Goal: Task Accomplishment & Management: Manage account settings

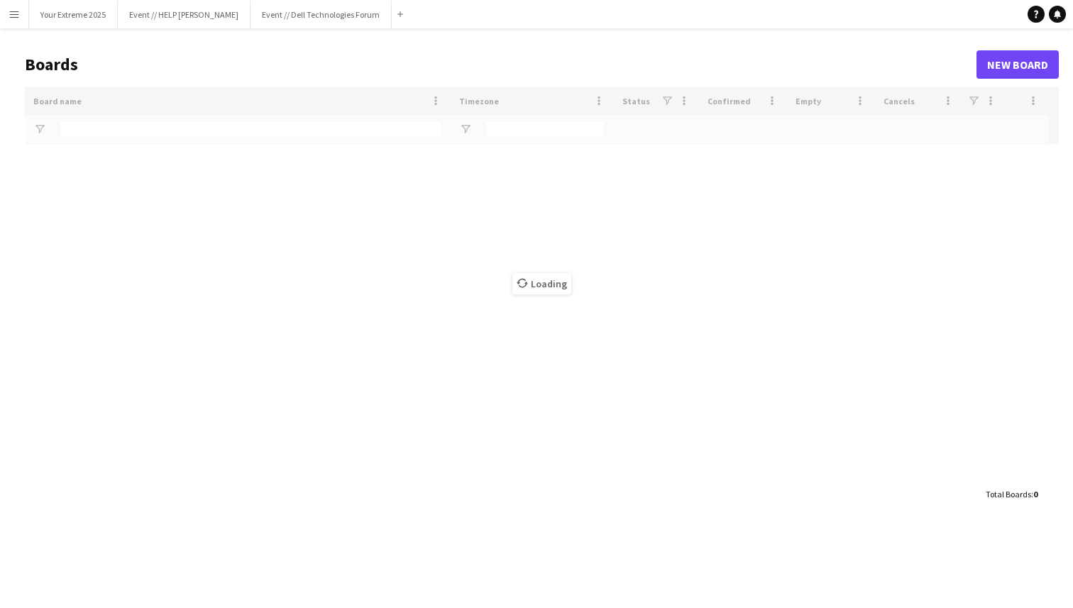
type input "*********"
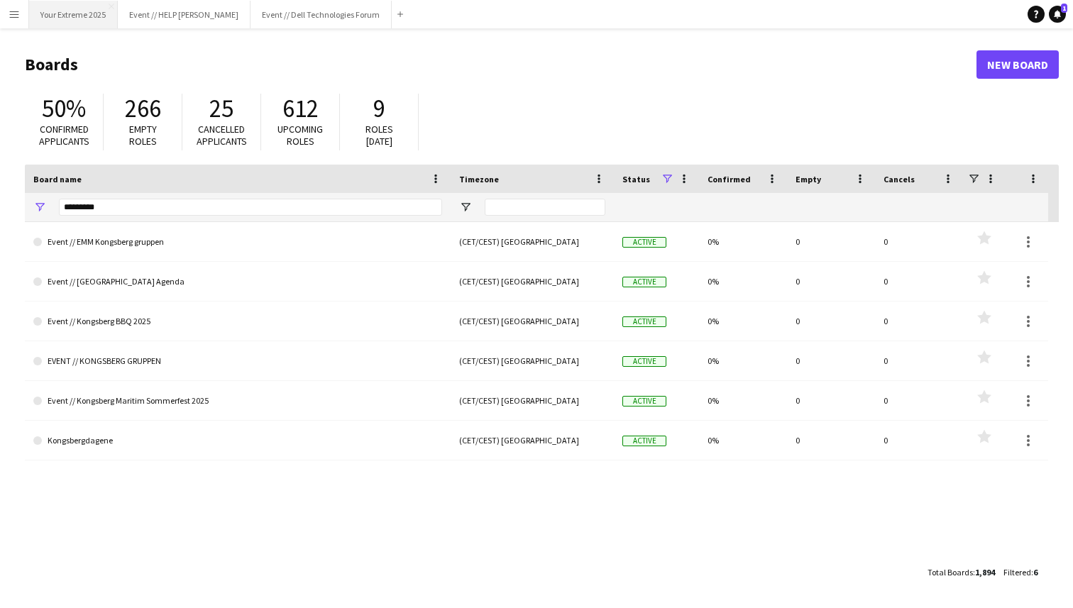
click at [77, 19] on button "Your Extreme 2025 Close" at bounding box center [73, 15] width 89 height 28
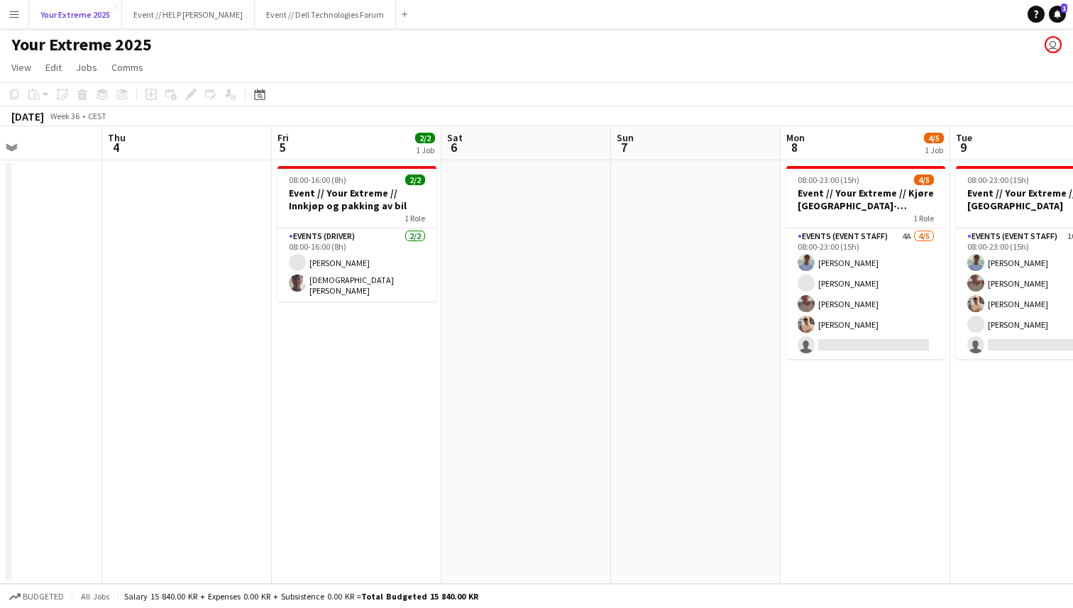
scroll to position [0, 387]
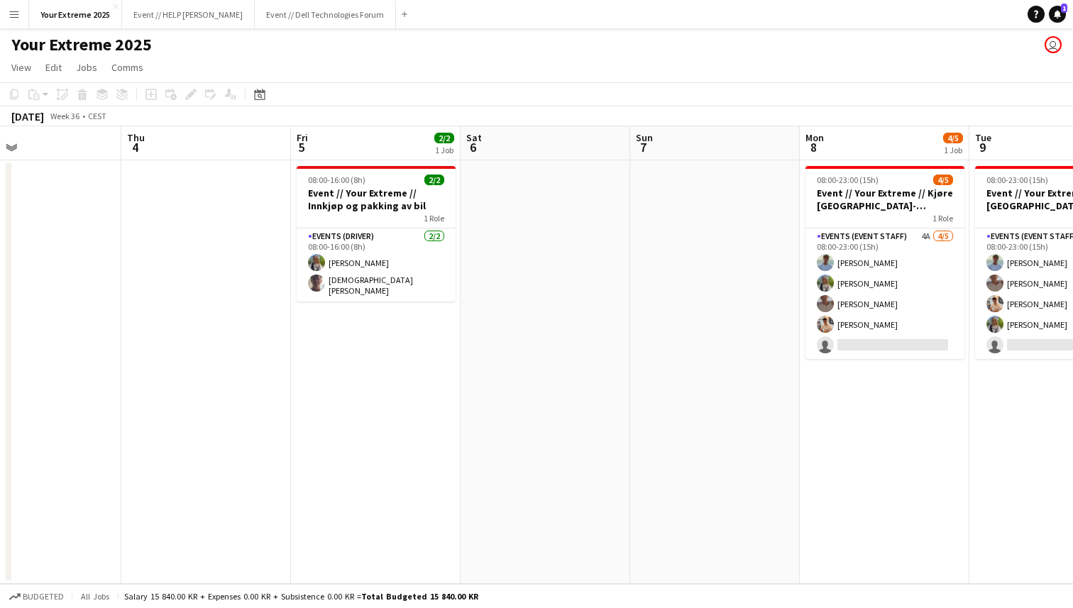
click at [196, 215] on app-date-cell at bounding box center [206, 372] width 170 height 424
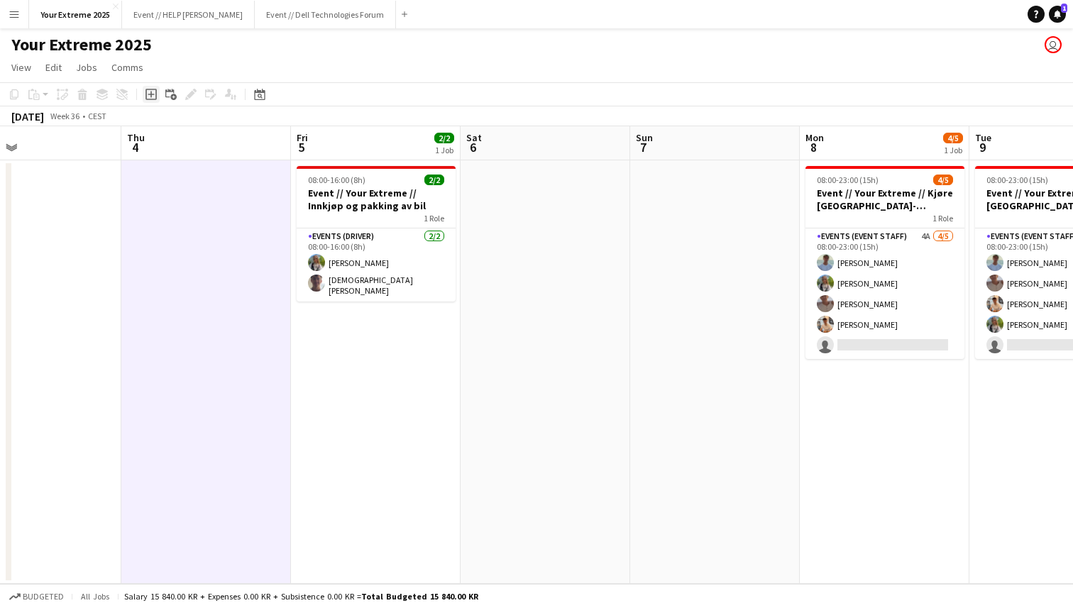
click at [152, 95] on icon "Add job" at bounding box center [150, 94] width 11 height 11
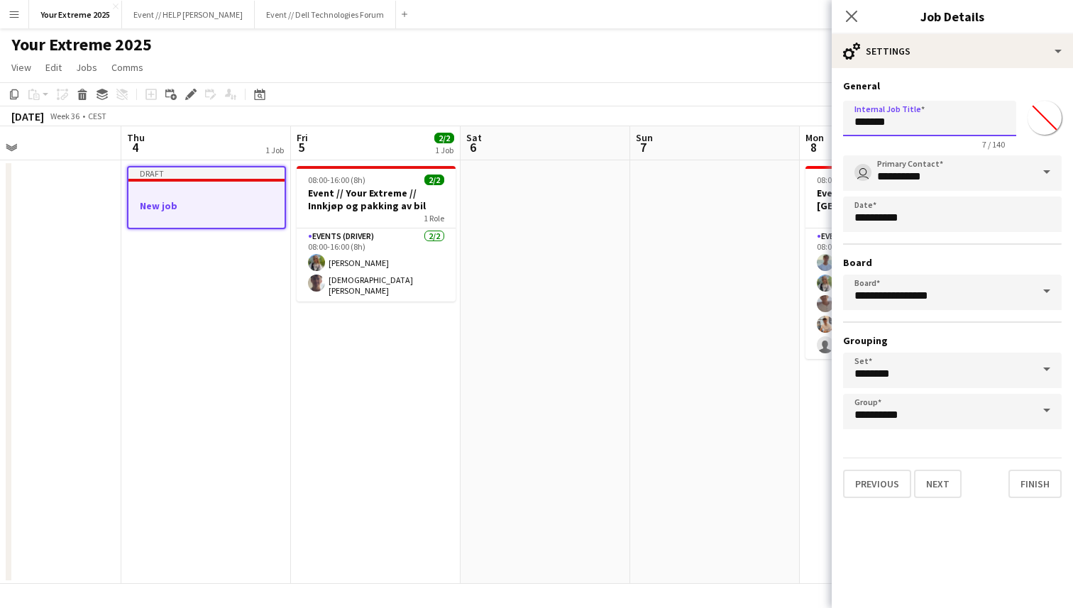
drag, startPoint x: 905, startPoint y: 123, endPoint x: 847, endPoint y: 123, distance: 58.2
click at [847, 123] on input "*******" at bounding box center [929, 118] width 173 height 35
type input "**********"
click at [930, 489] on button "Next" at bounding box center [938, 484] width 48 height 28
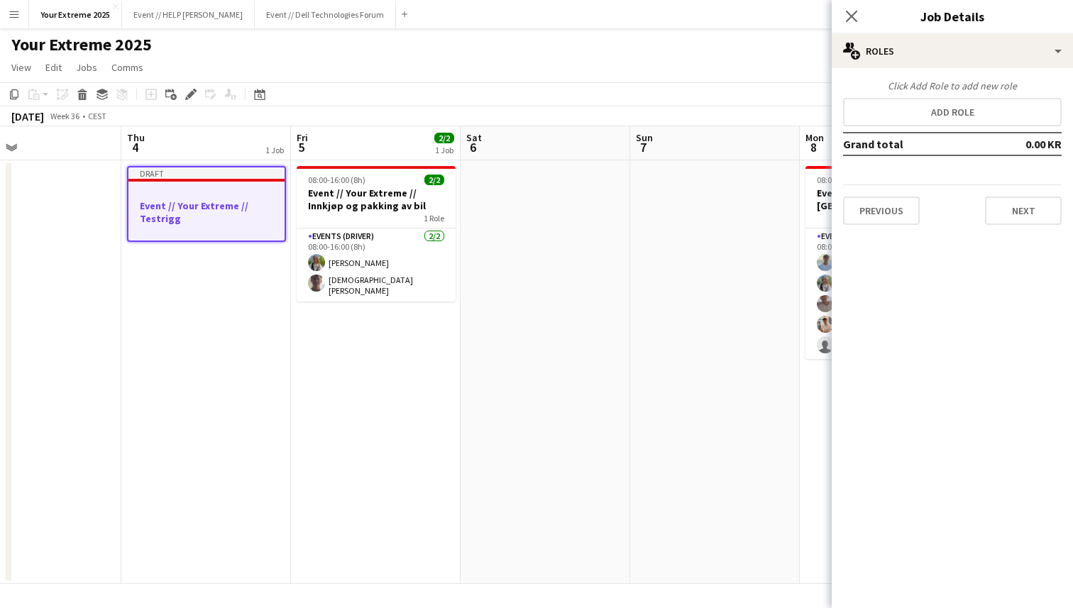
scroll to position [0, 0]
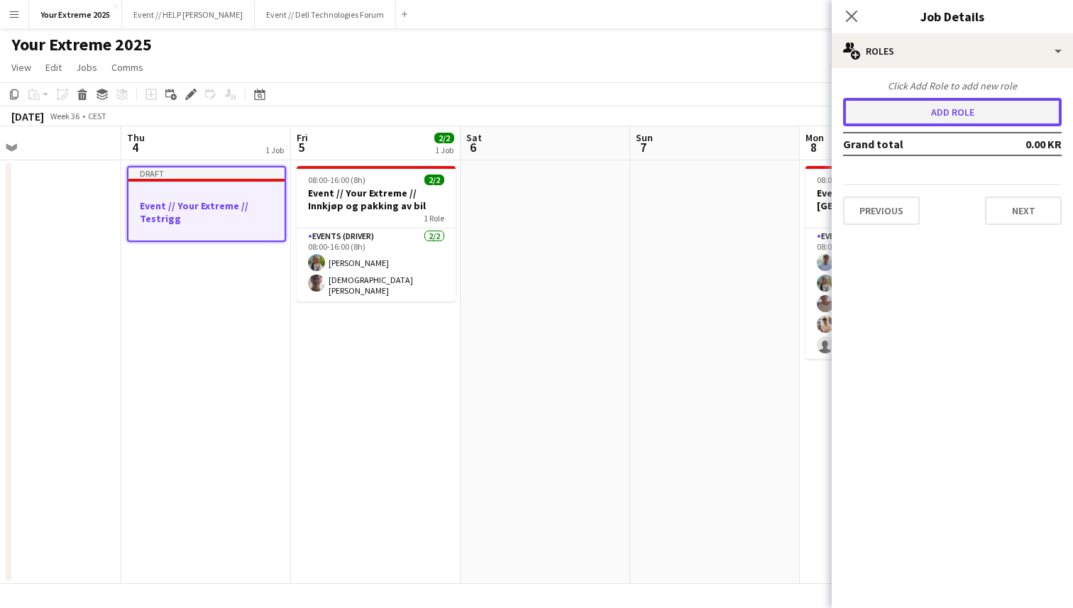
click at [963, 119] on button "Add role" at bounding box center [952, 112] width 219 height 28
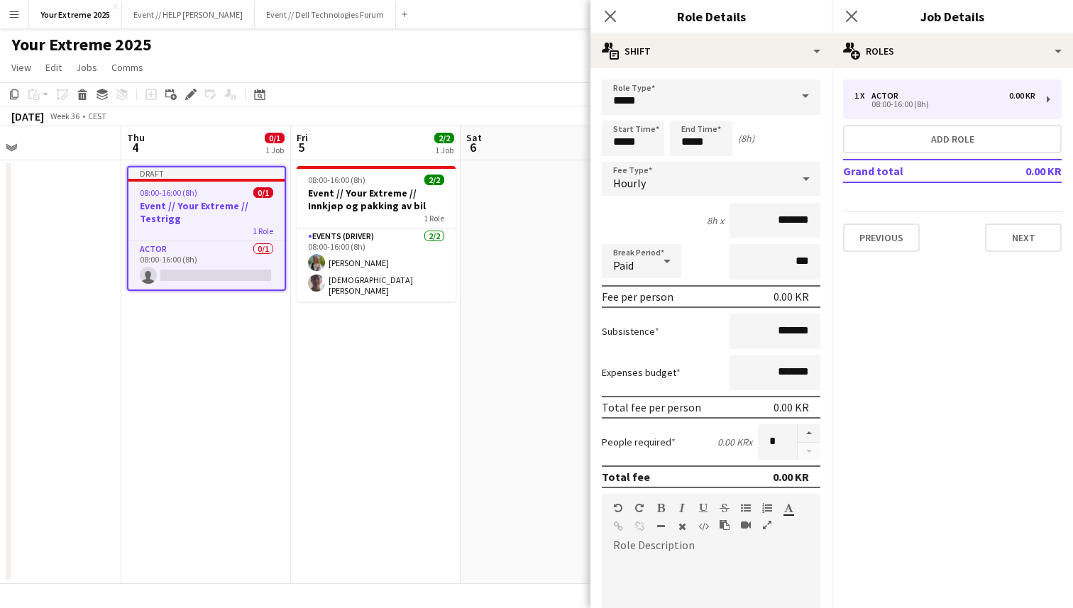
click at [804, 96] on span at bounding box center [805, 96] width 30 height 34
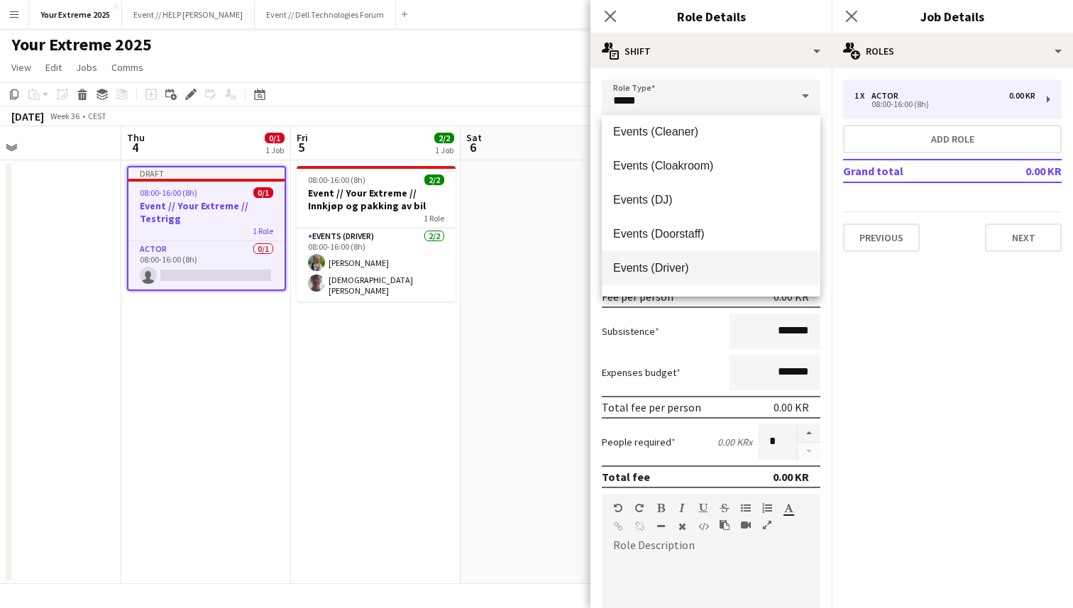
scroll to position [248, 0]
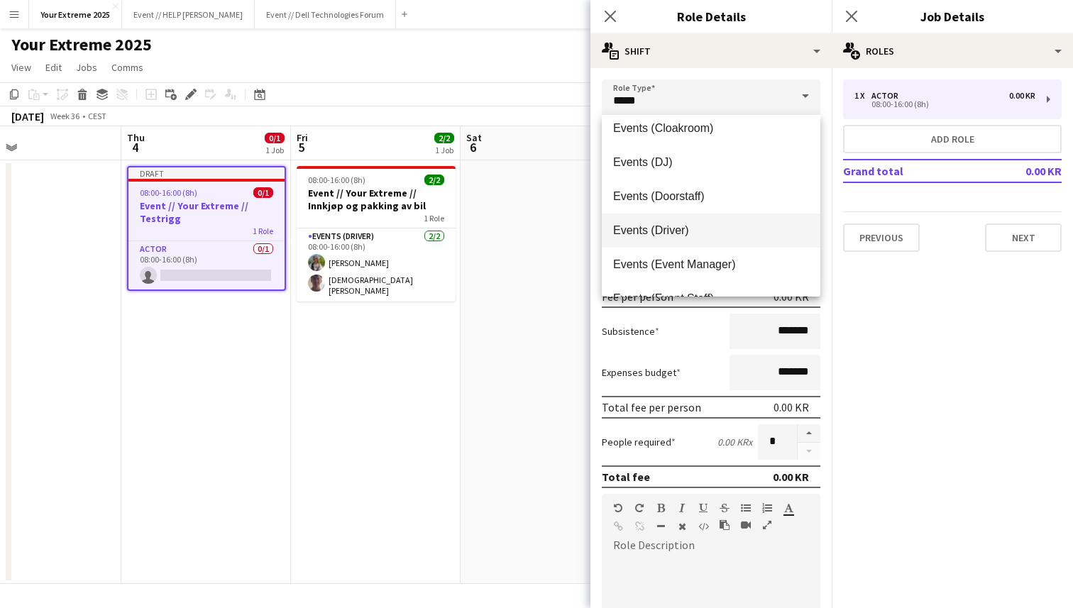
click at [717, 231] on span "Events (Driver)" at bounding box center [711, 229] width 196 height 13
type input "**********"
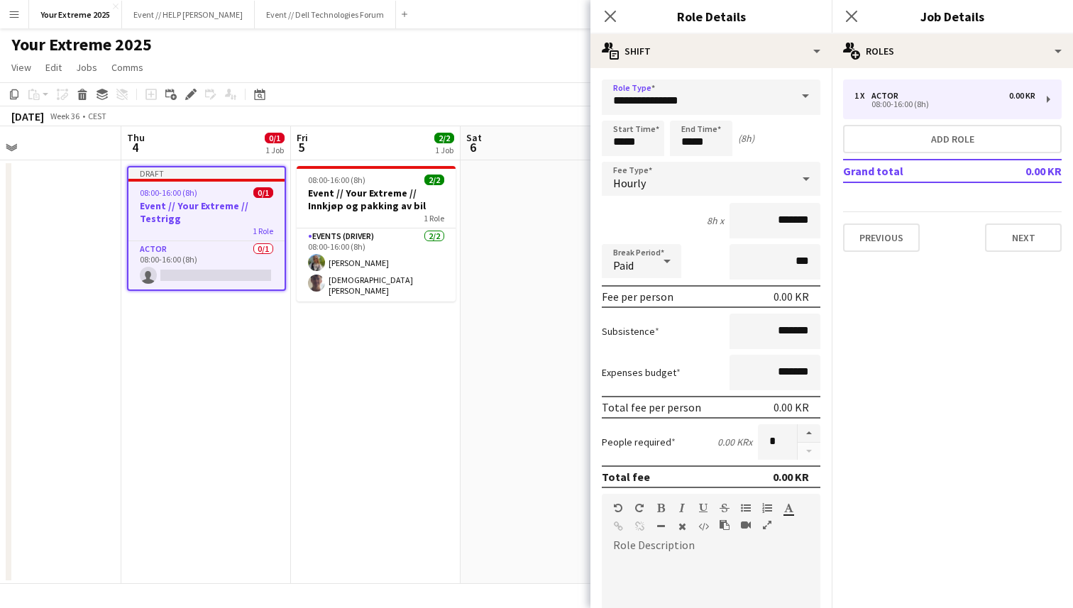
click at [690, 218] on div "8h x *******" at bounding box center [711, 220] width 219 height 35
click at [805, 177] on icon at bounding box center [805, 179] width 17 height 28
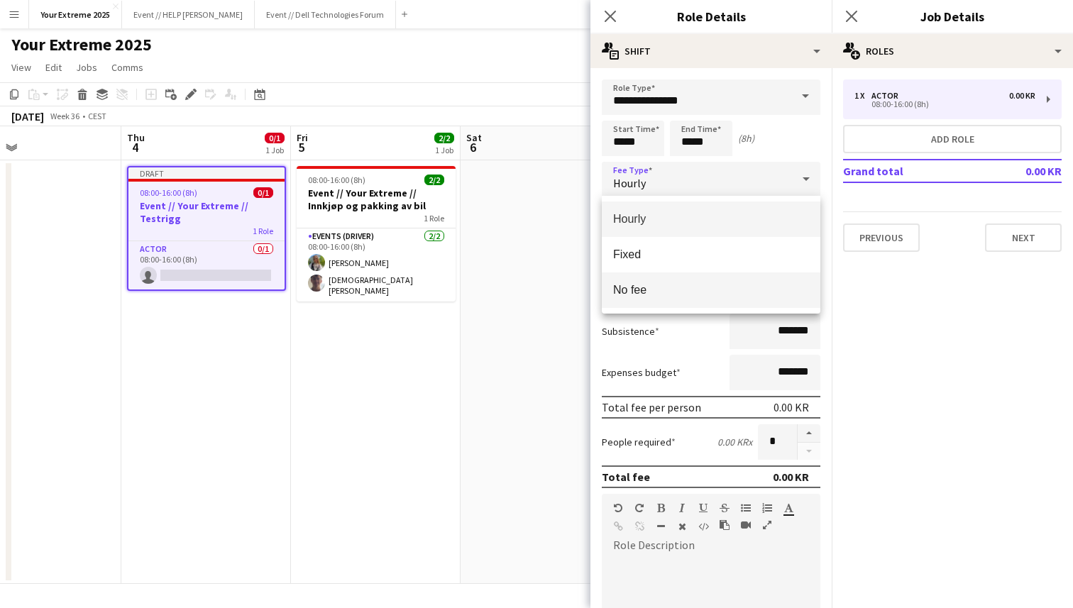
click at [690, 287] on span "No fee" at bounding box center [711, 289] width 196 height 13
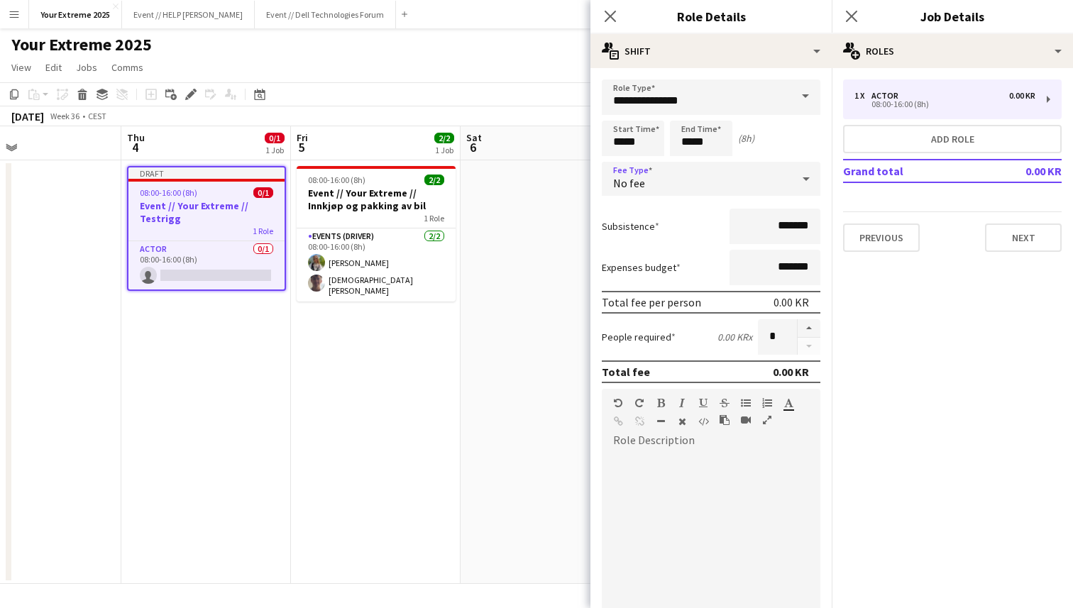
click at [703, 230] on div "Subsistence *******" at bounding box center [711, 226] width 219 height 35
click at [810, 328] on button "button" at bounding box center [808, 328] width 23 height 18
type input "*"
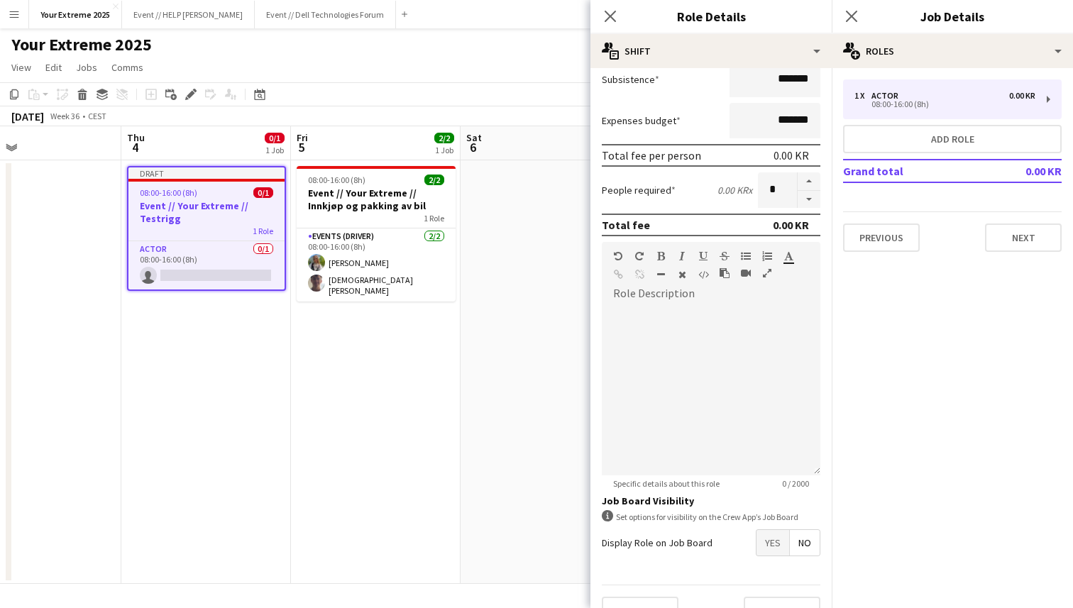
scroll to position [175, 0]
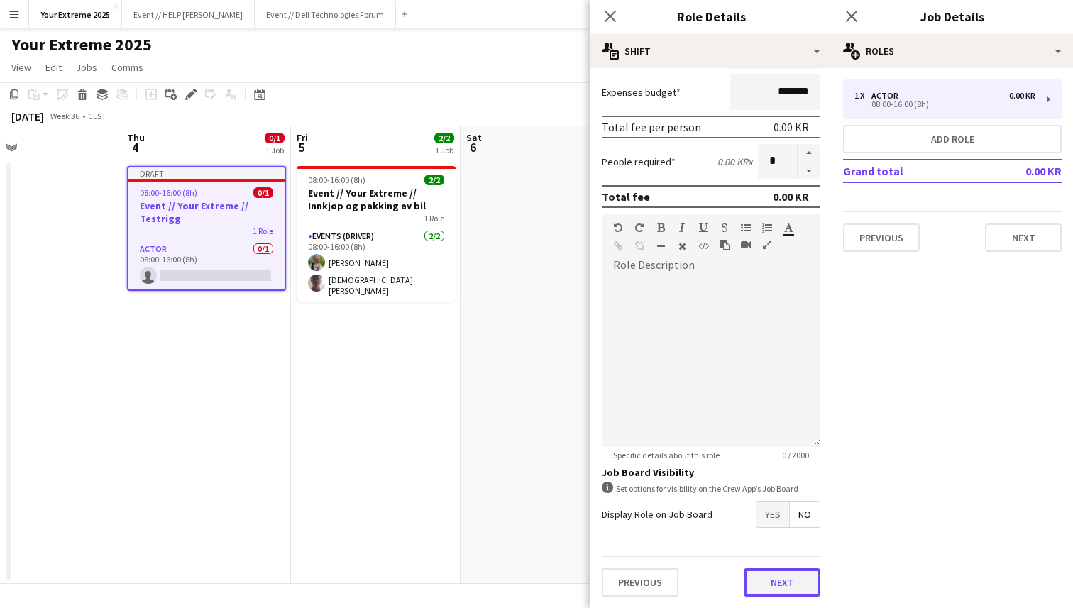
click at [775, 582] on button "Next" at bounding box center [782, 582] width 77 height 28
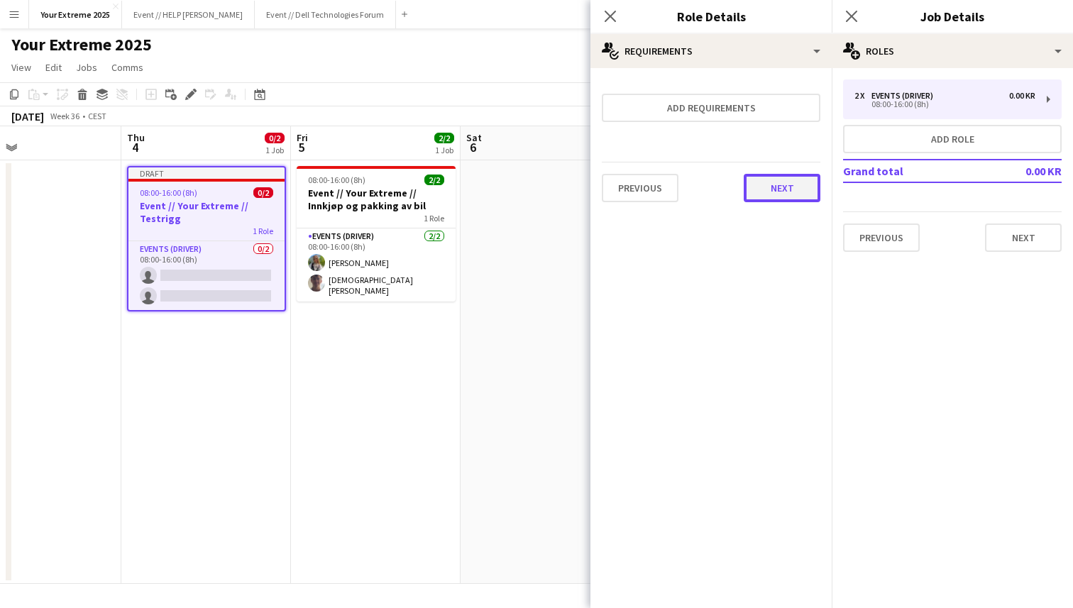
click at [773, 187] on button "Next" at bounding box center [782, 188] width 77 height 28
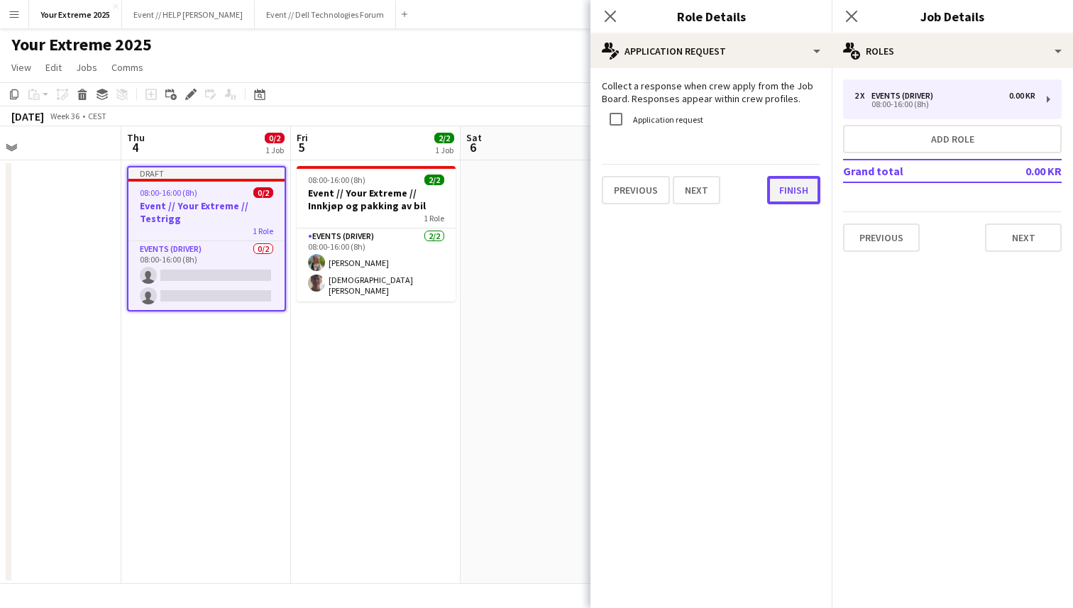
click at [779, 189] on button "Finish" at bounding box center [793, 190] width 53 height 28
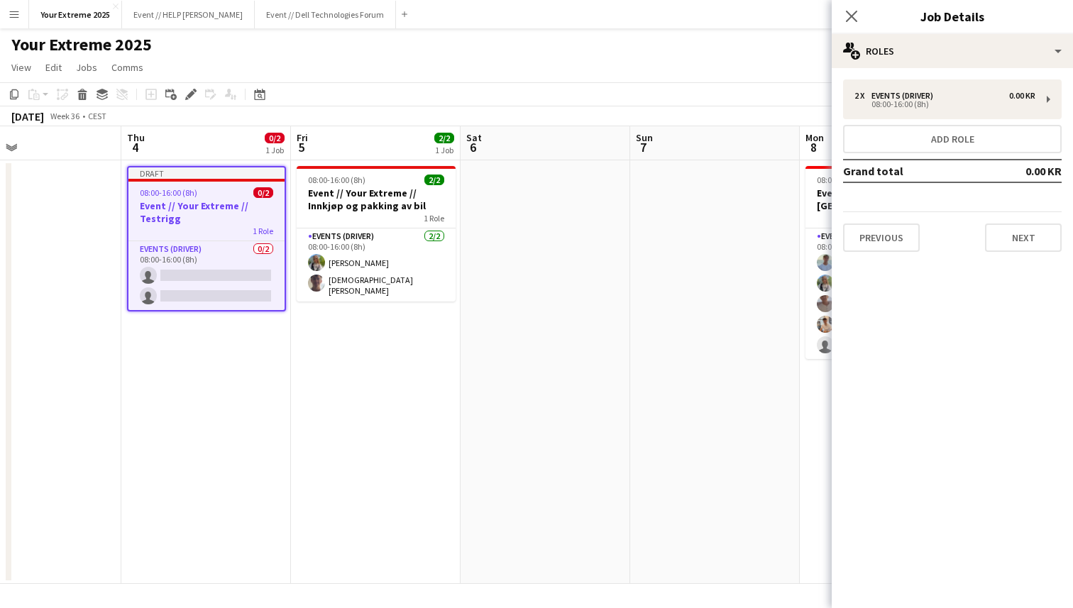
click at [541, 288] on app-date-cell at bounding box center [545, 372] width 170 height 424
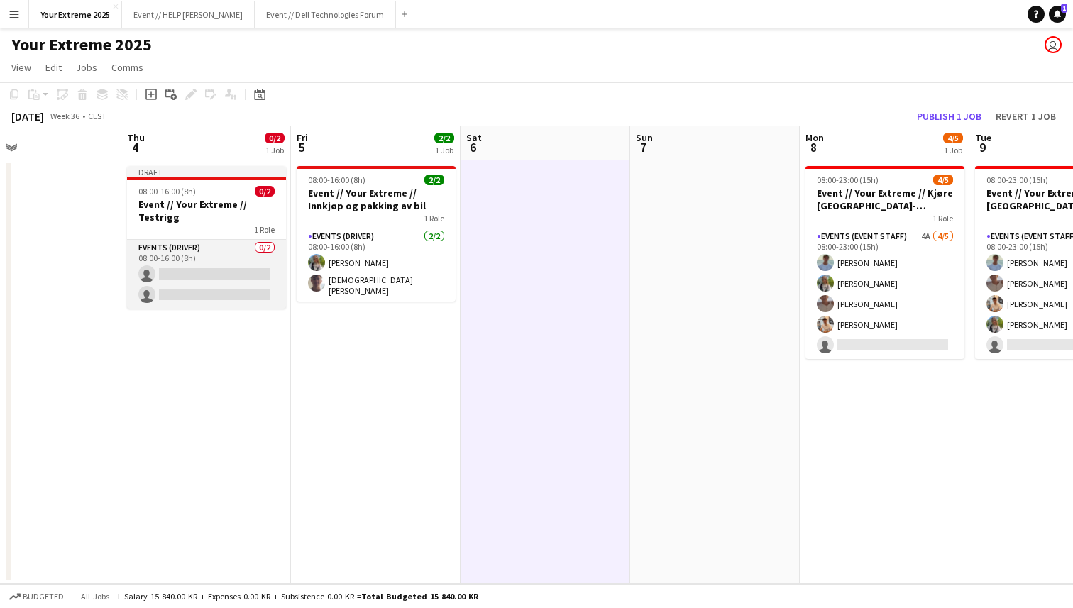
click at [204, 274] on app-card-role "Events (Driver) 0/2 08:00-16:00 (8h) single-neutral-actions single-neutral-acti…" at bounding box center [206, 274] width 159 height 69
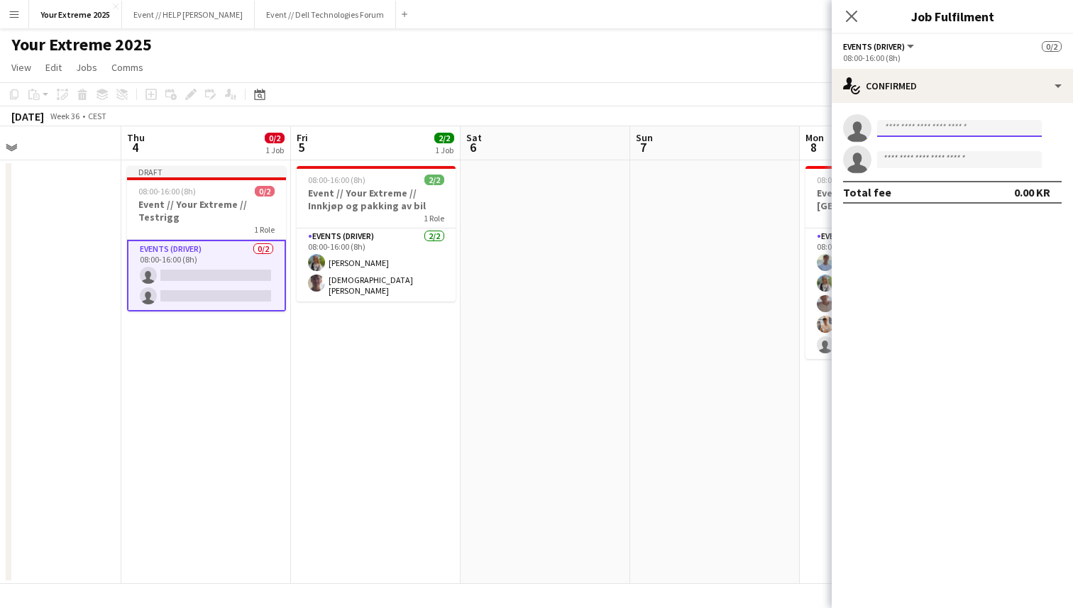
click at [924, 134] on input at bounding box center [959, 128] width 165 height 17
type input "*"
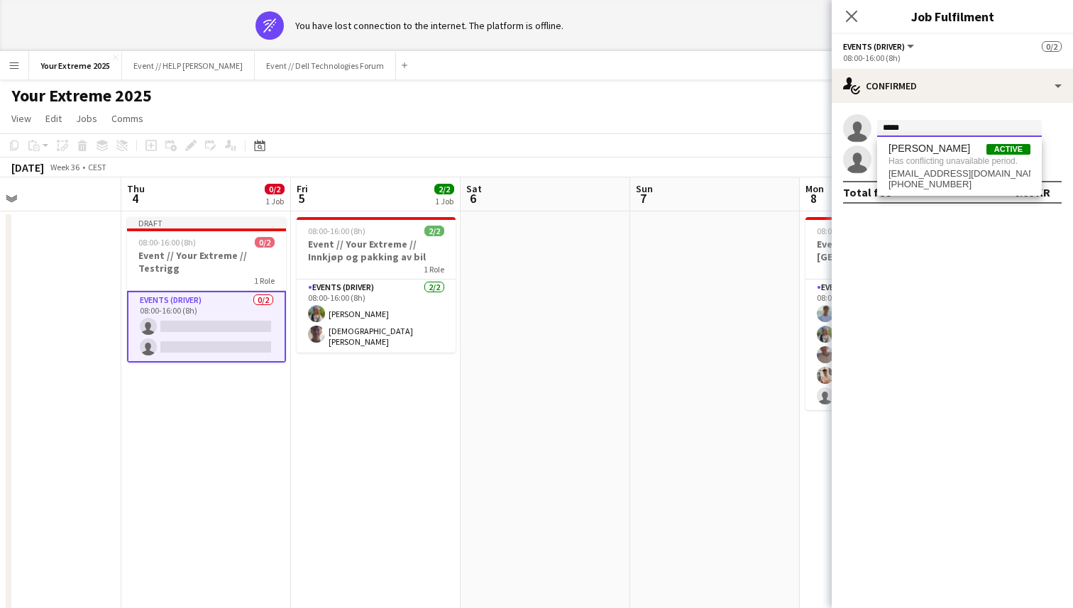
type input "*****"
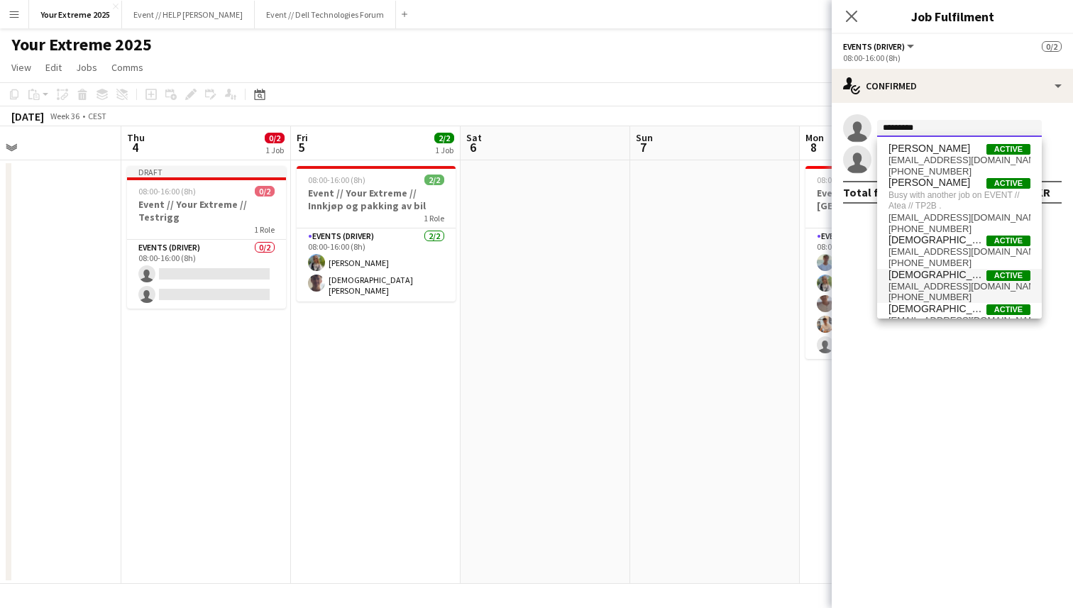
type input "*********"
click at [914, 284] on span "[EMAIL_ADDRESS][DOMAIN_NAME]" at bounding box center [959, 286] width 142 height 11
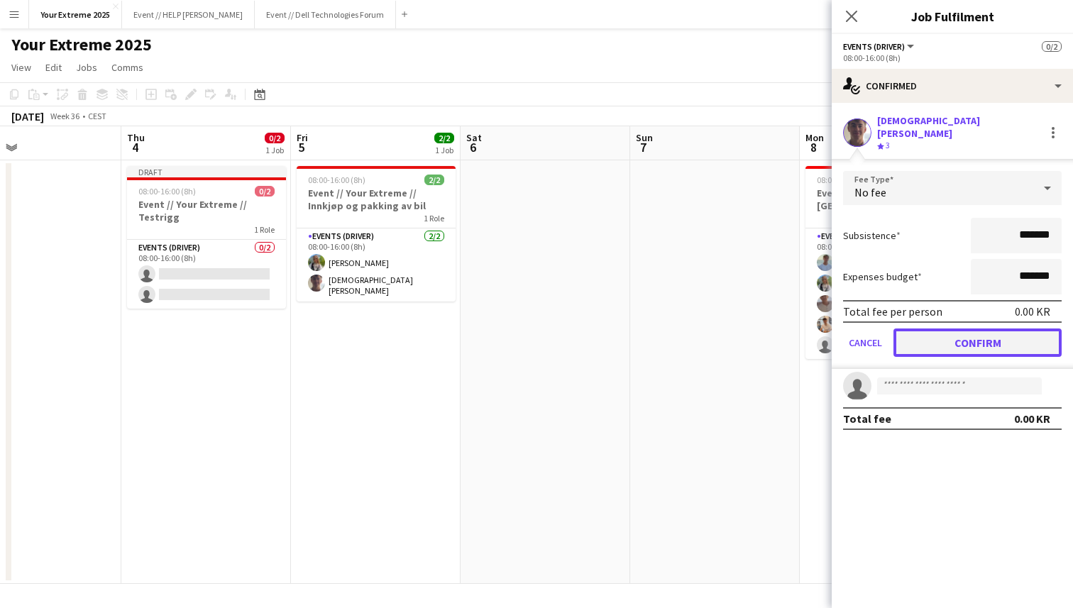
click at [908, 328] on button "Confirm" at bounding box center [977, 342] width 168 height 28
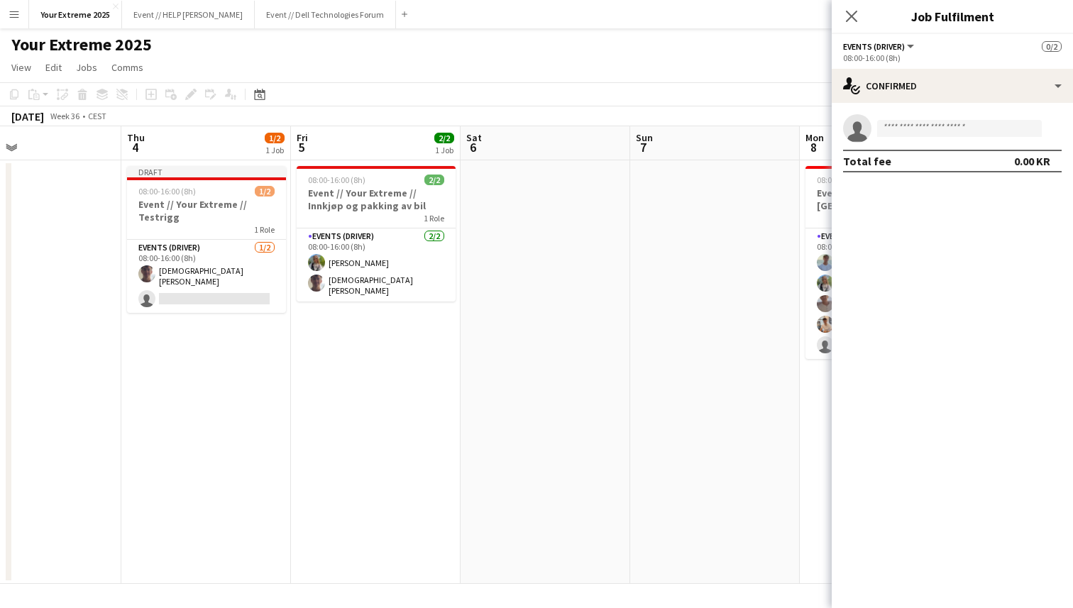
click at [671, 319] on app-date-cell at bounding box center [715, 372] width 170 height 424
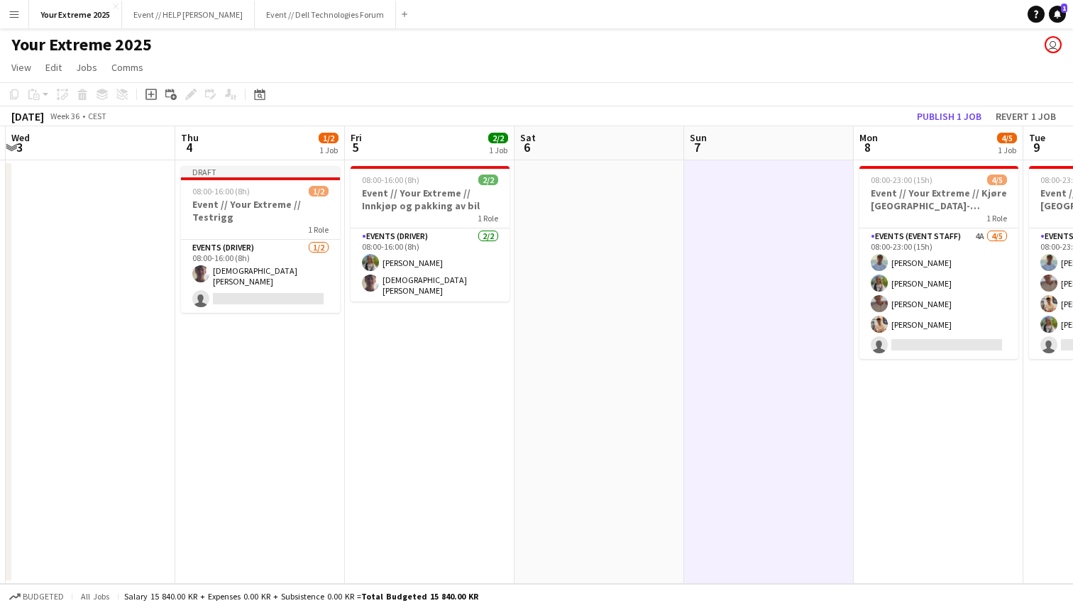
scroll to position [0, 307]
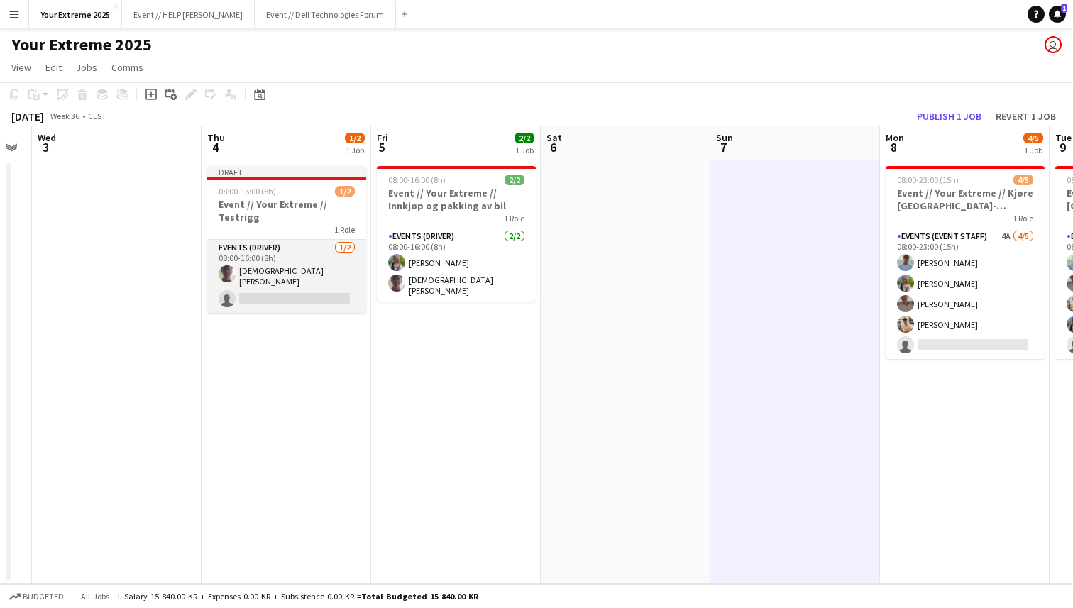
click at [277, 298] on app-card-role "Events (Driver) [DATE] 08:00-16:00 (8h) [DEMOGRAPHIC_DATA][PERSON_NAME] single-…" at bounding box center [286, 276] width 159 height 73
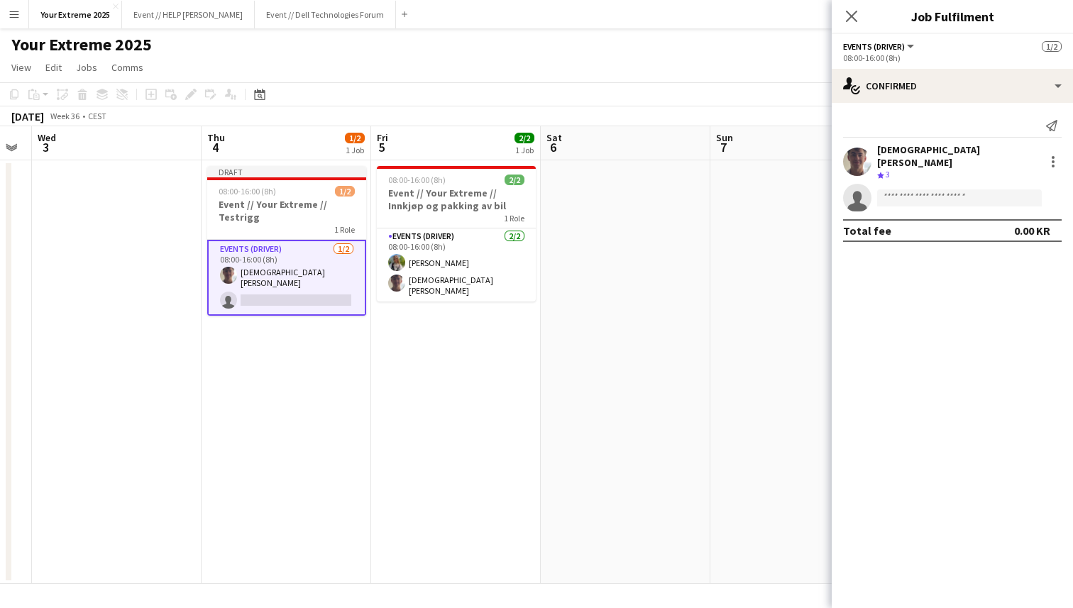
click at [604, 287] on app-date-cell at bounding box center [626, 372] width 170 height 424
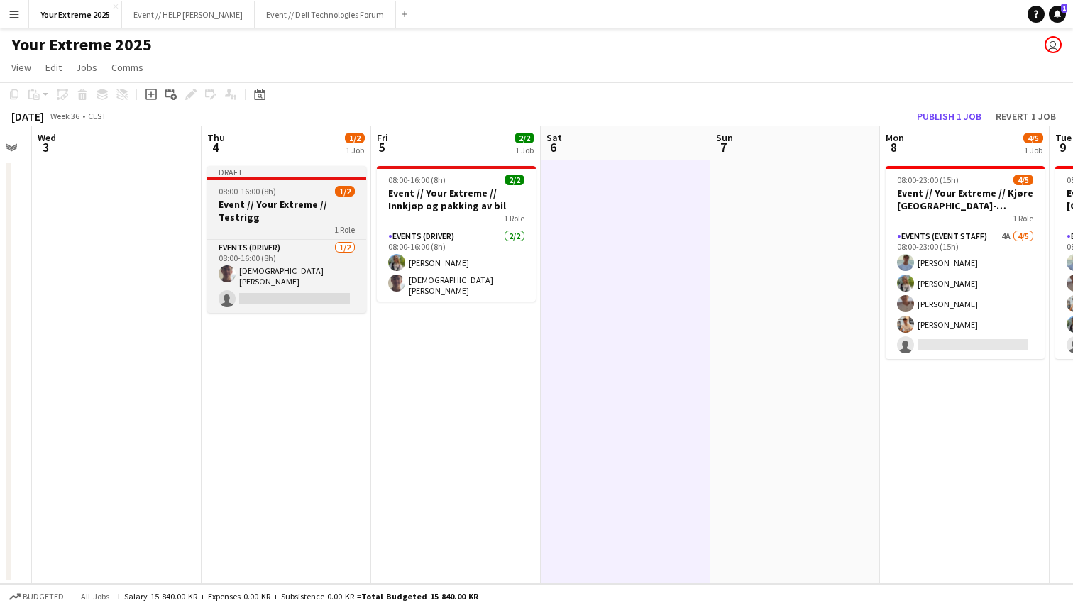
click at [267, 218] on h3 "Event // Your Extreme // Testrigg" at bounding box center [286, 211] width 159 height 26
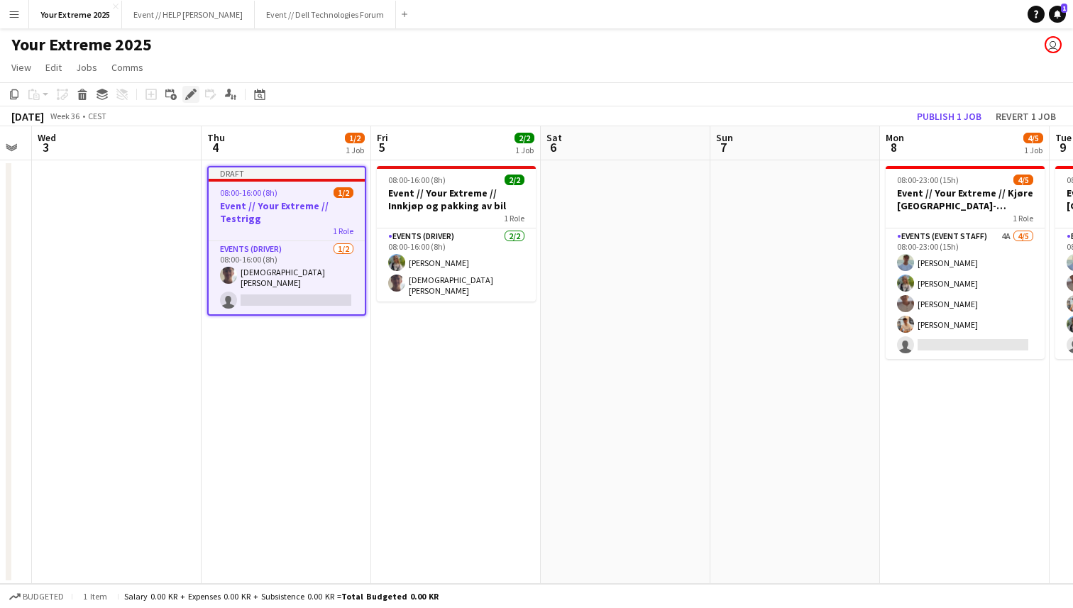
click at [192, 99] on icon "Edit" at bounding box center [190, 94] width 11 height 11
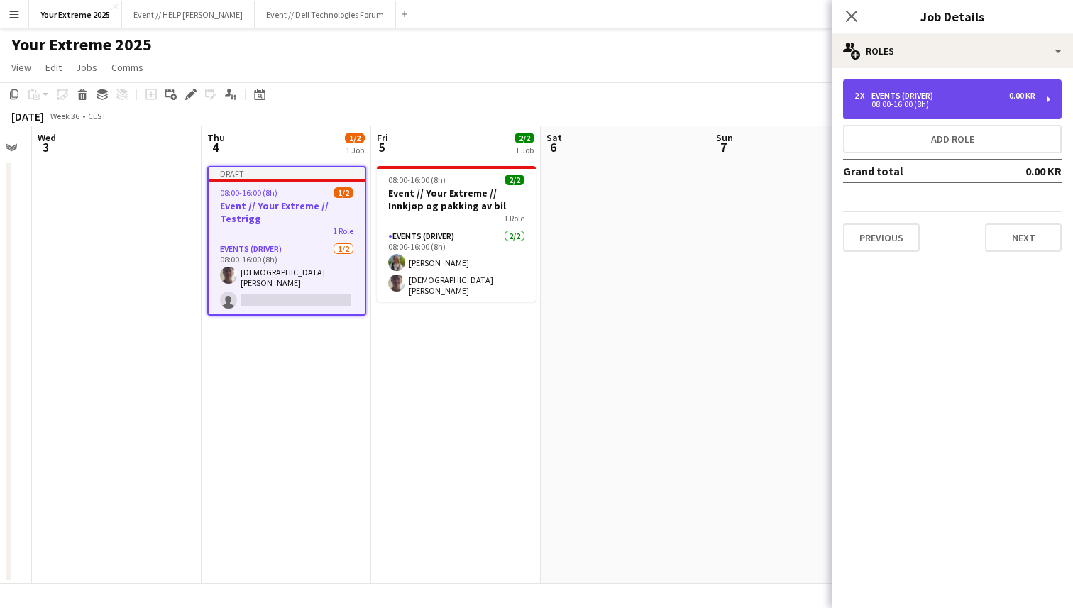
click at [1007, 97] on div "2 x Events (Driver) 0.00 KR" at bounding box center [944, 96] width 181 height 10
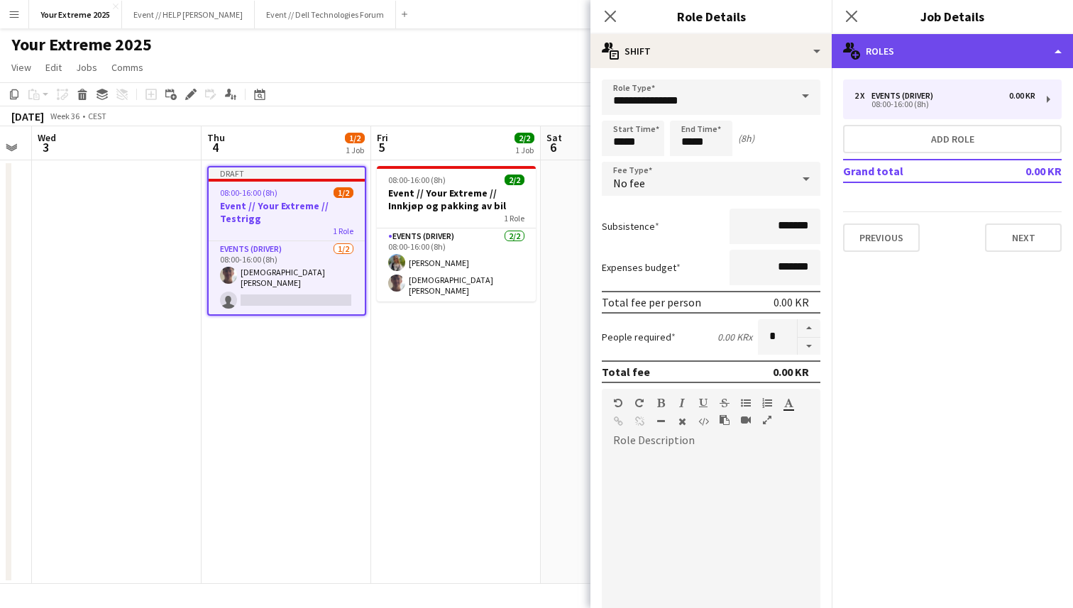
click at [995, 48] on div "multiple-users-add Roles" at bounding box center [952, 51] width 241 height 34
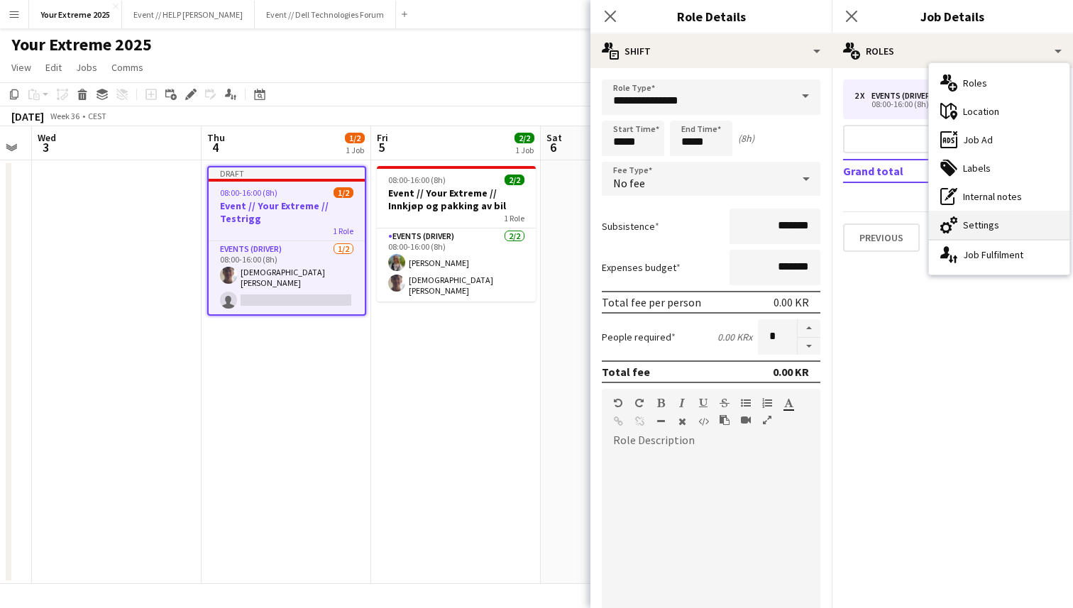
click at [982, 226] on div "cog-double-3 Settings" at bounding box center [999, 225] width 140 height 28
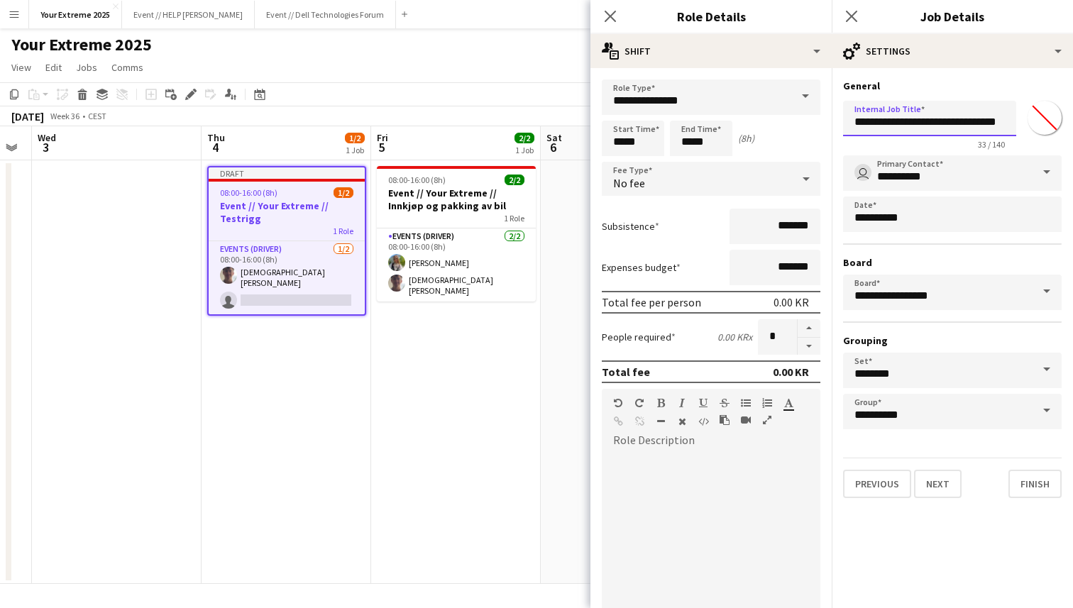
click at [989, 121] on input "**********" at bounding box center [929, 118] width 173 height 35
type input "**********"
click at [701, 252] on div "Expenses budget *******" at bounding box center [711, 267] width 219 height 35
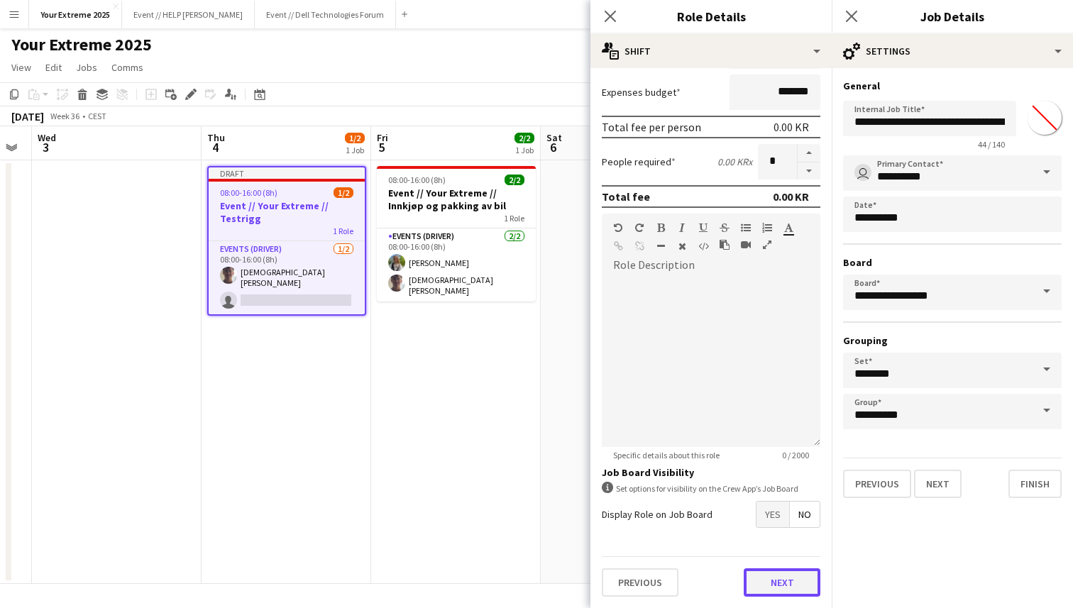
click at [777, 588] on button "Next" at bounding box center [782, 582] width 77 height 28
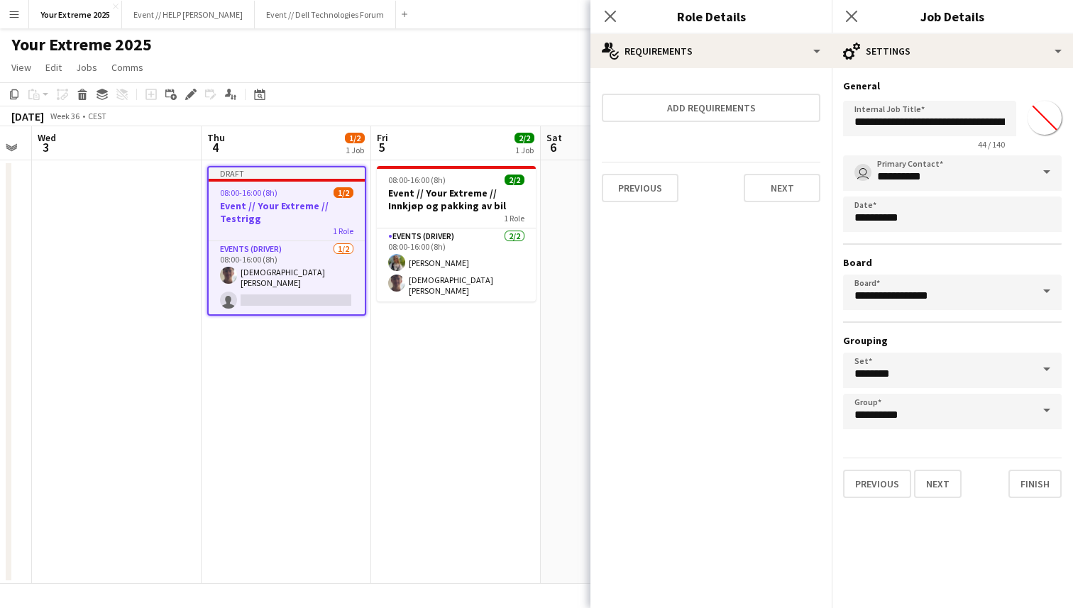
scroll to position [0, 0]
click at [777, 190] on button "Next" at bounding box center [782, 188] width 77 height 28
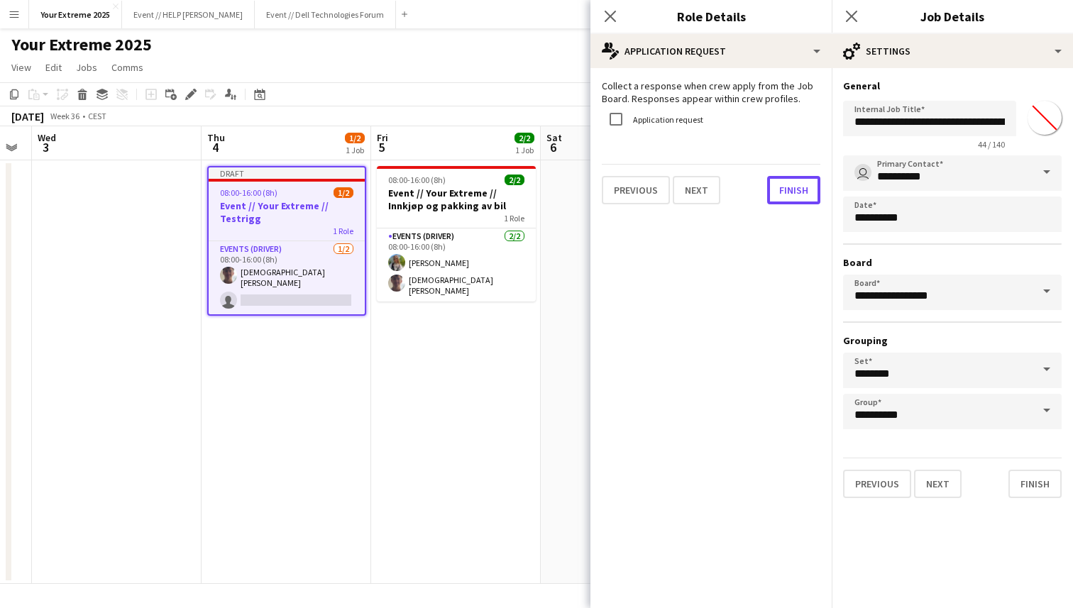
click at [777, 190] on button "Finish" at bounding box center [793, 190] width 53 height 28
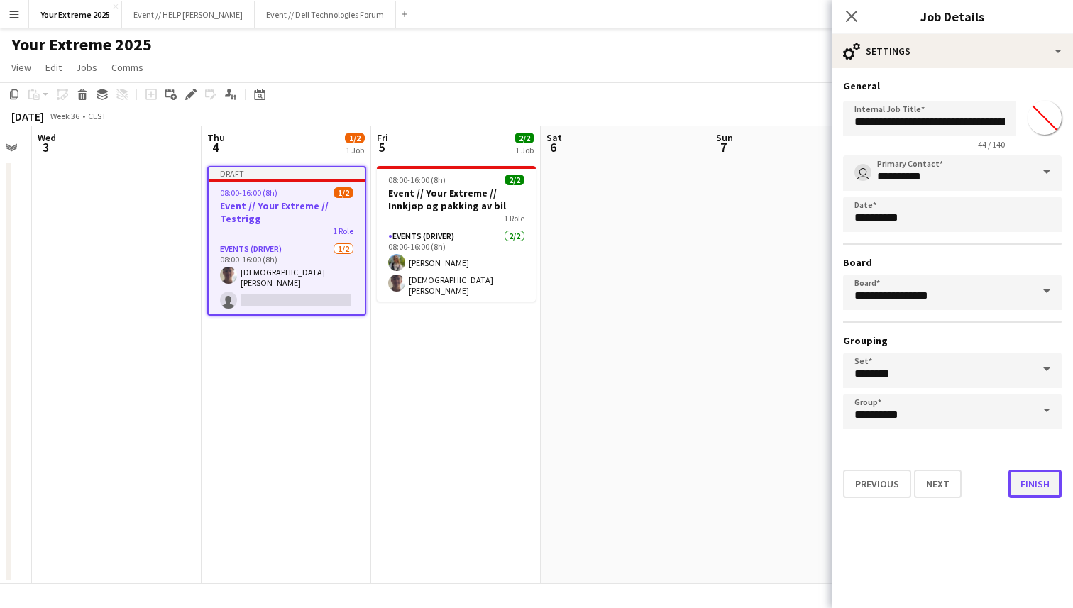
click at [1023, 483] on button "Finish" at bounding box center [1034, 484] width 53 height 28
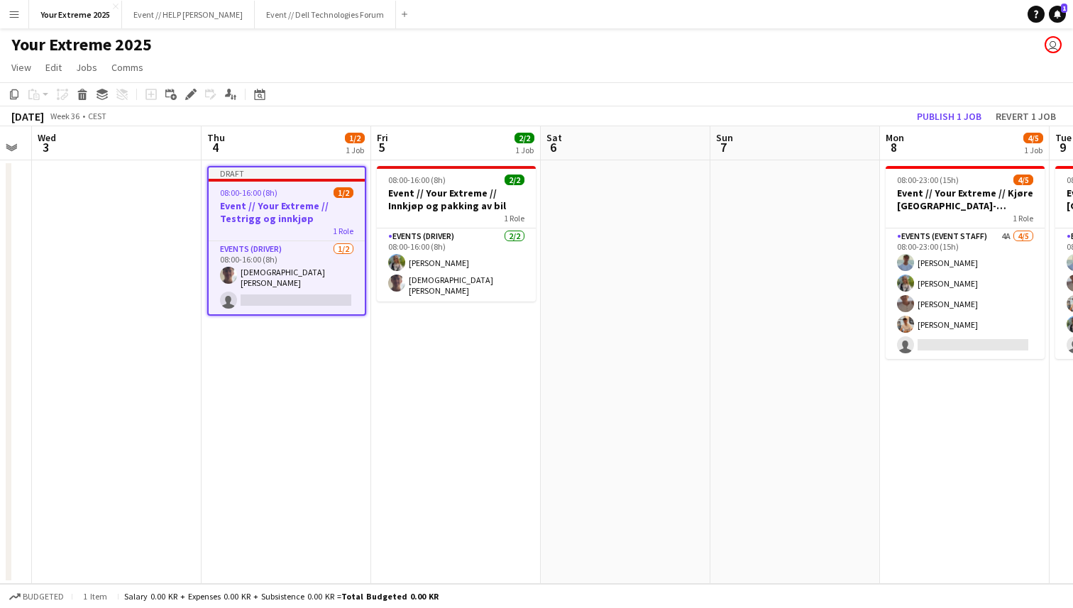
click at [802, 407] on app-date-cell at bounding box center [795, 372] width 170 height 424
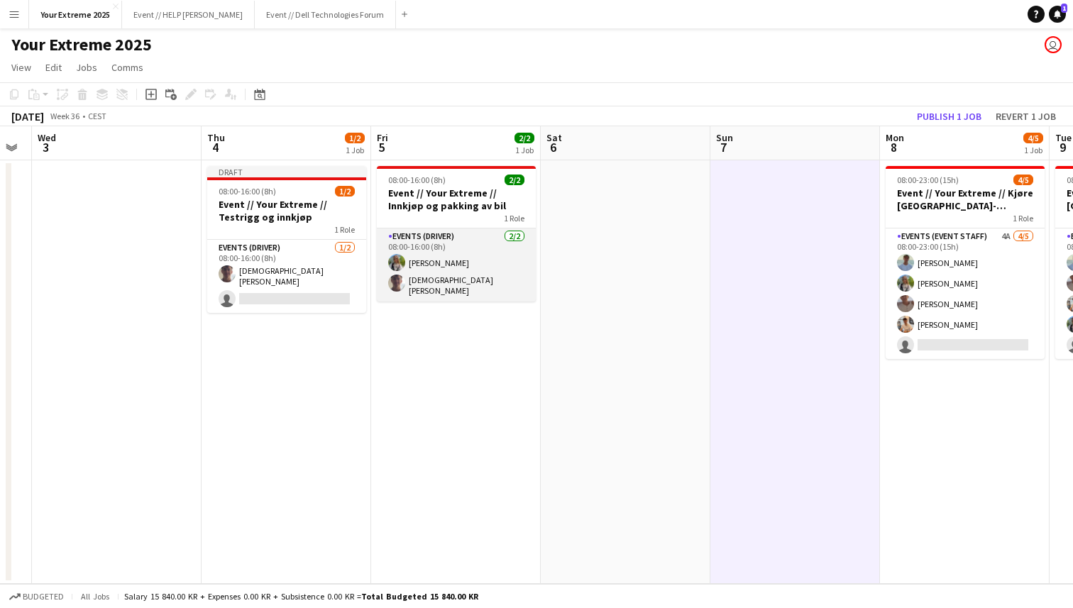
click at [447, 263] on app-card-role "Events (Driver) [DATE] 08:00-16:00 (8h) [PERSON_NAME] [PERSON_NAME]" at bounding box center [456, 264] width 159 height 73
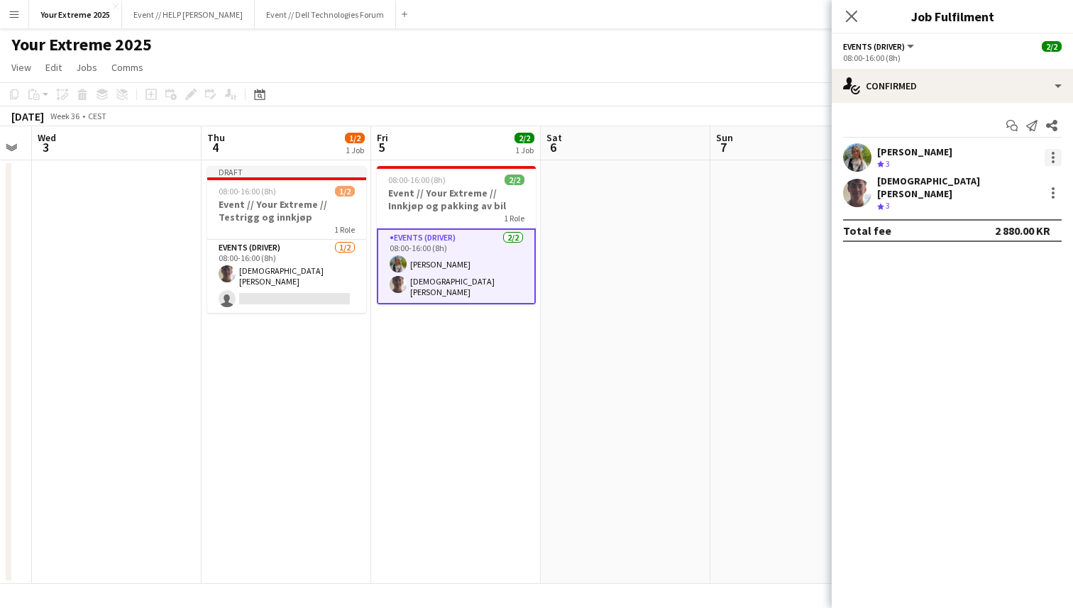
click at [1050, 155] on div at bounding box center [1052, 157] width 17 height 17
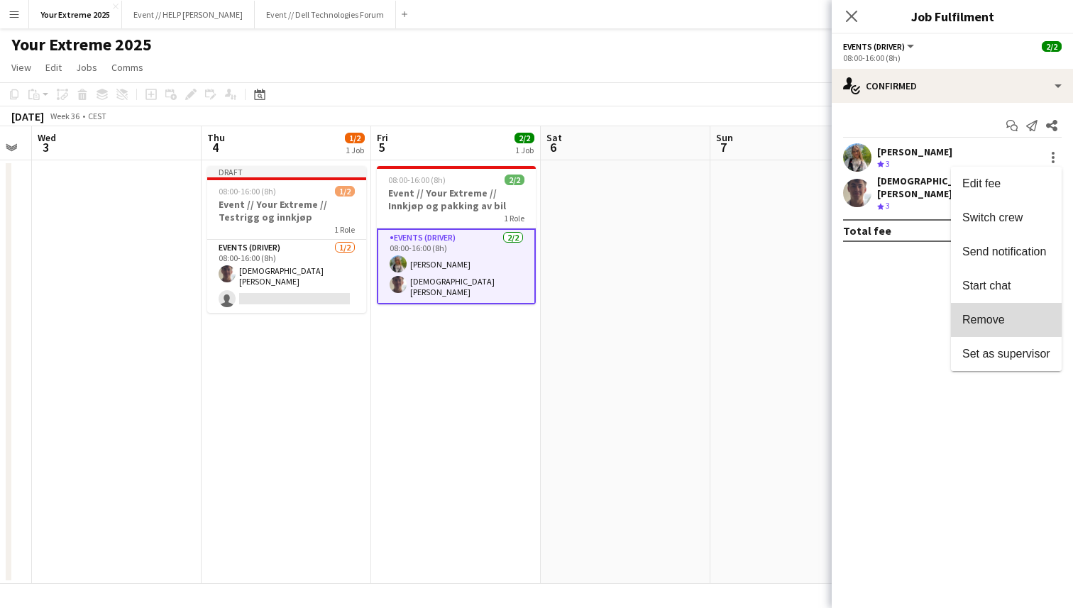
click at [990, 314] on span "Remove" at bounding box center [983, 320] width 43 height 12
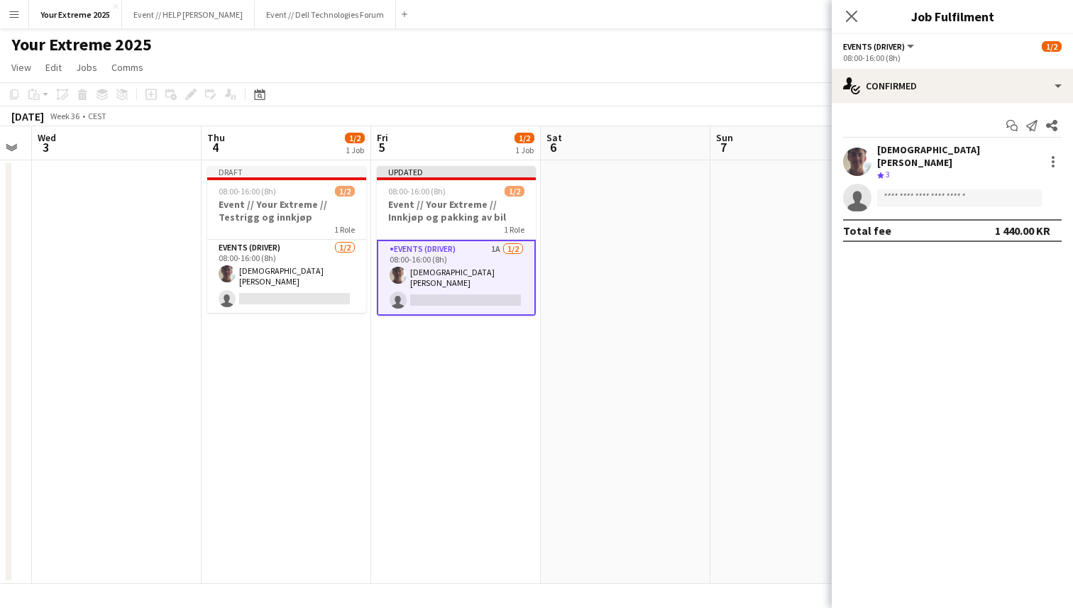
click at [690, 315] on app-date-cell at bounding box center [626, 372] width 170 height 424
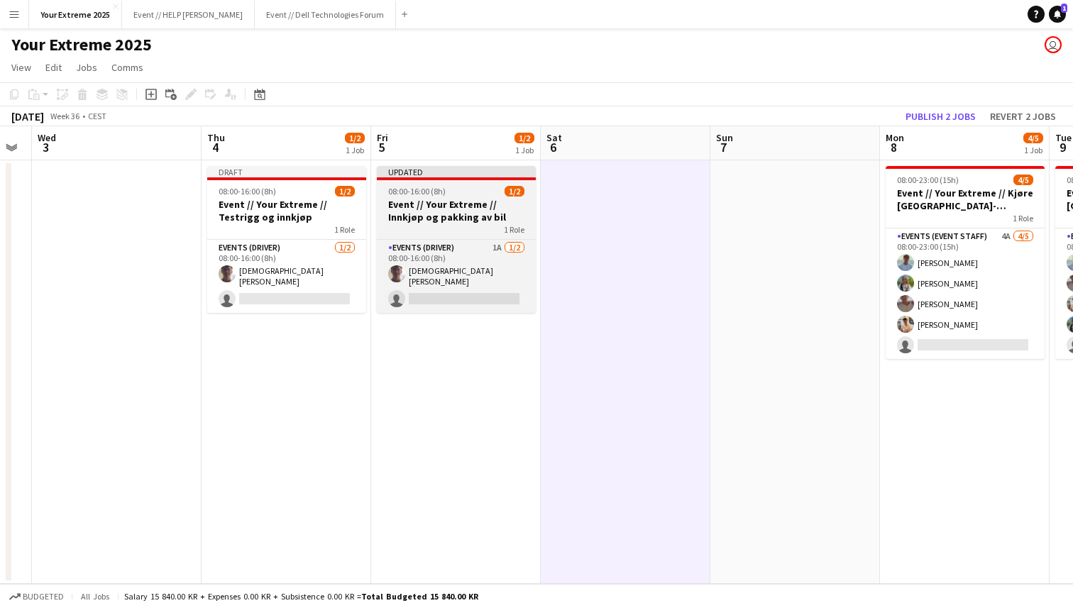
click at [451, 214] on h3 "Event // Your Extreme // Innkjøp og pakking av bil" at bounding box center [456, 211] width 159 height 26
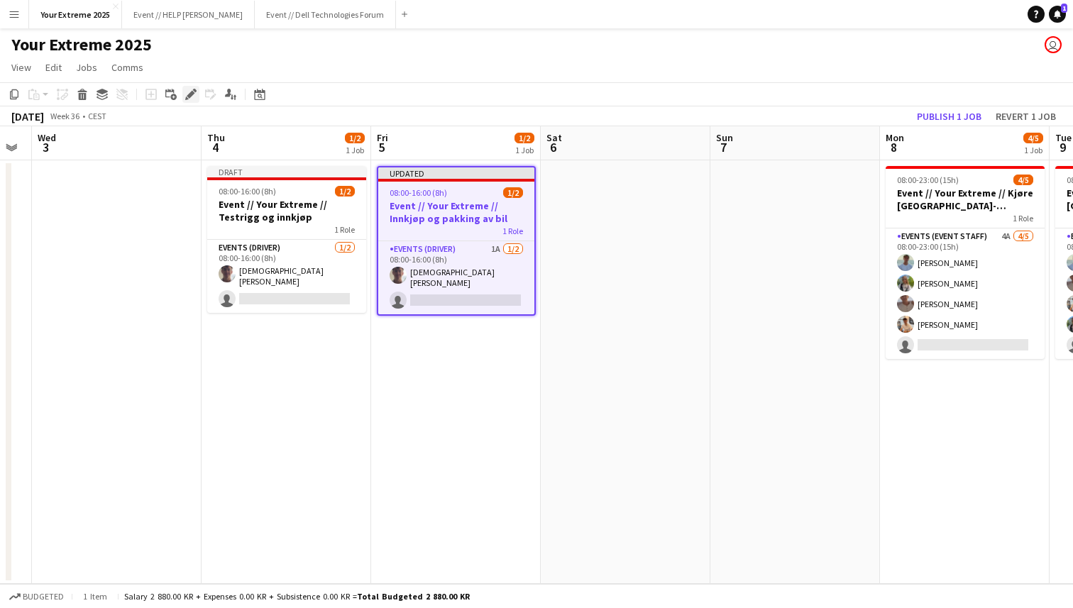
click at [192, 95] on icon at bounding box center [191, 95] width 8 height 8
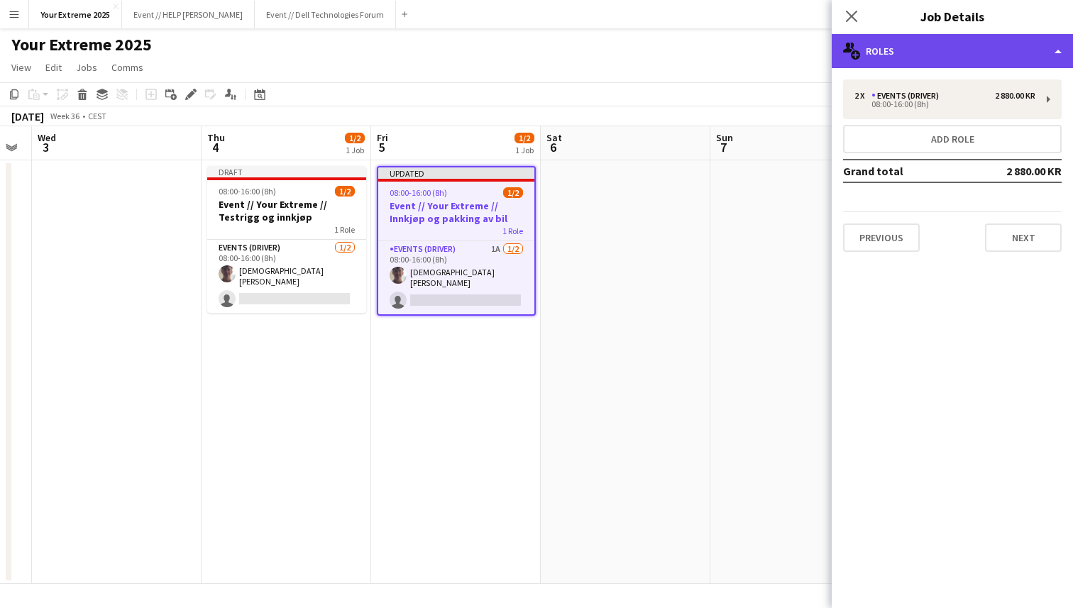
click at [1005, 54] on div "multiple-users-add Roles" at bounding box center [952, 51] width 241 height 34
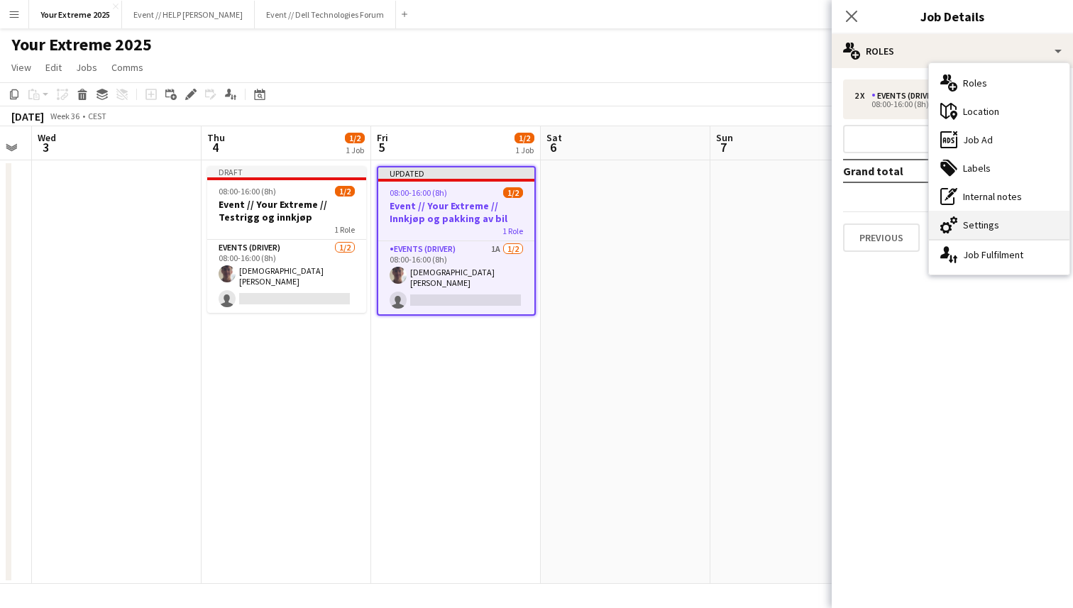
click at [988, 215] on div "cog-double-3 Settings" at bounding box center [999, 225] width 140 height 28
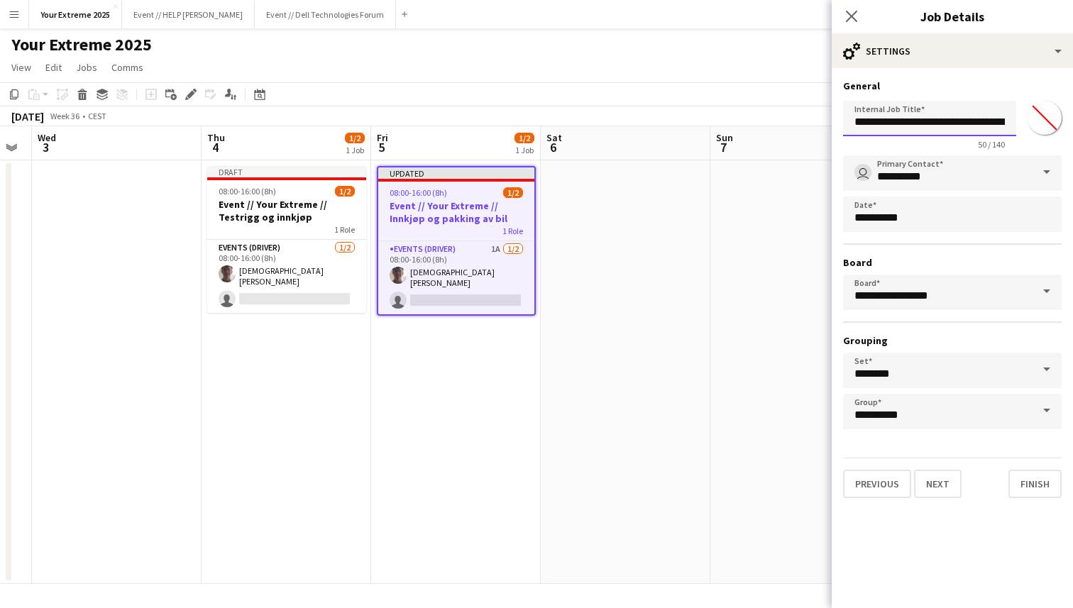
click at [949, 121] on input "**********" at bounding box center [929, 118] width 173 height 35
click at [984, 124] on input "**********" at bounding box center [929, 118] width 173 height 35
type input "**********"
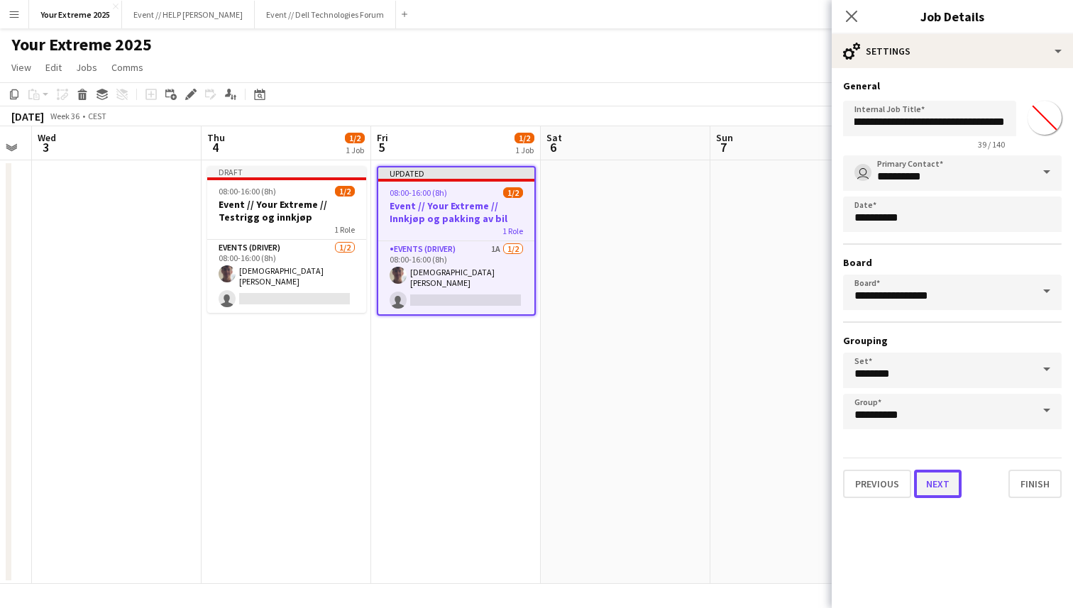
scroll to position [0, 0]
click at [949, 487] on button "Next" at bounding box center [938, 484] width 48 height 28
type input "**********"
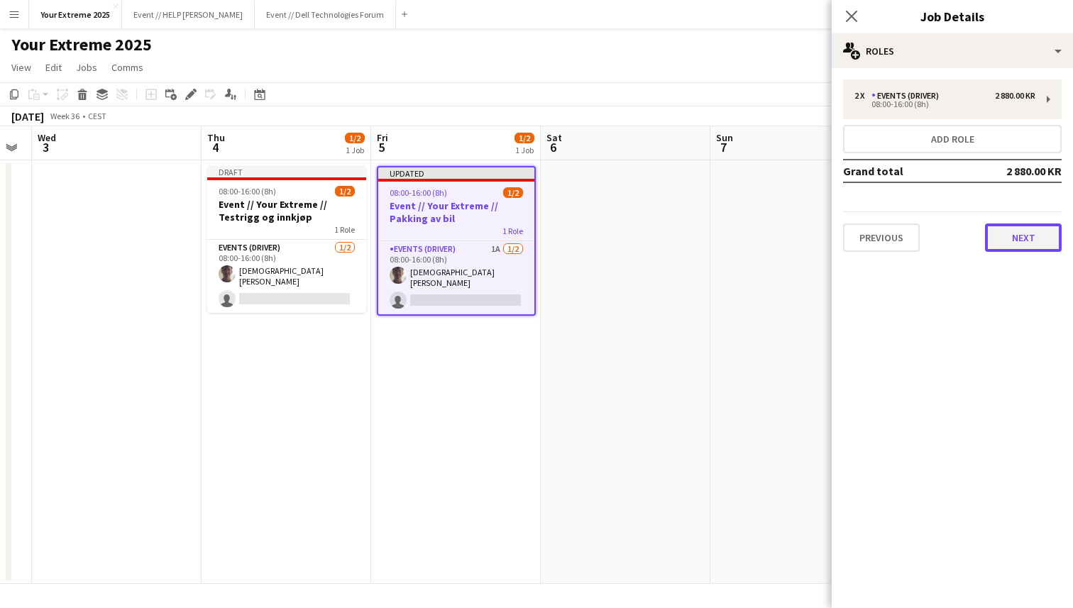
click at [1013, 245] on button "Next" at bounding box center [1023, 237] width 77 height 28
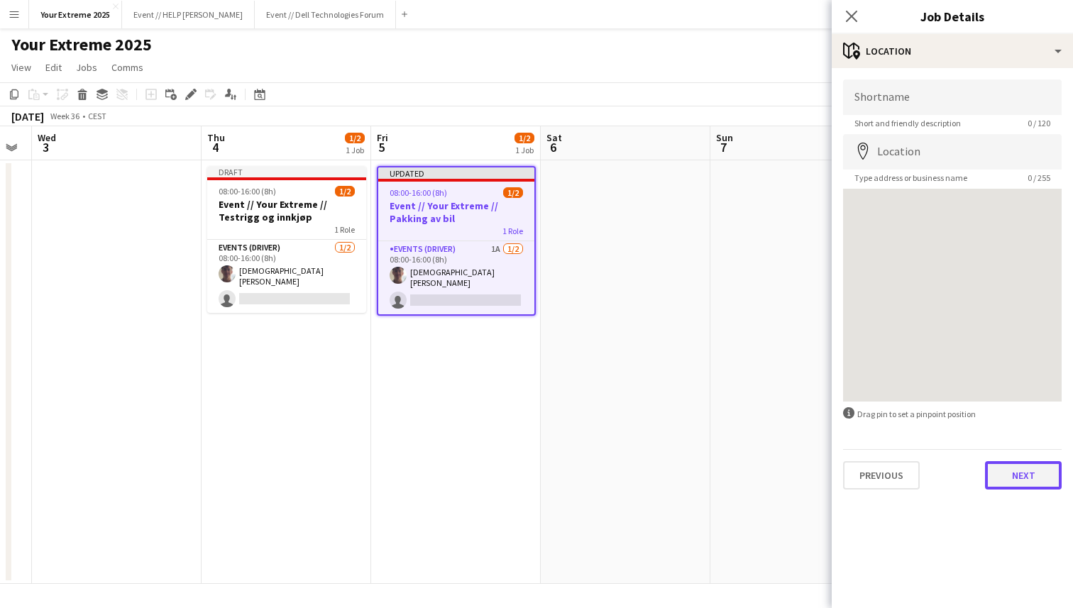
click at [1013, 466] on button "Next" at bounding box center [1023, 475] width 77 height 28
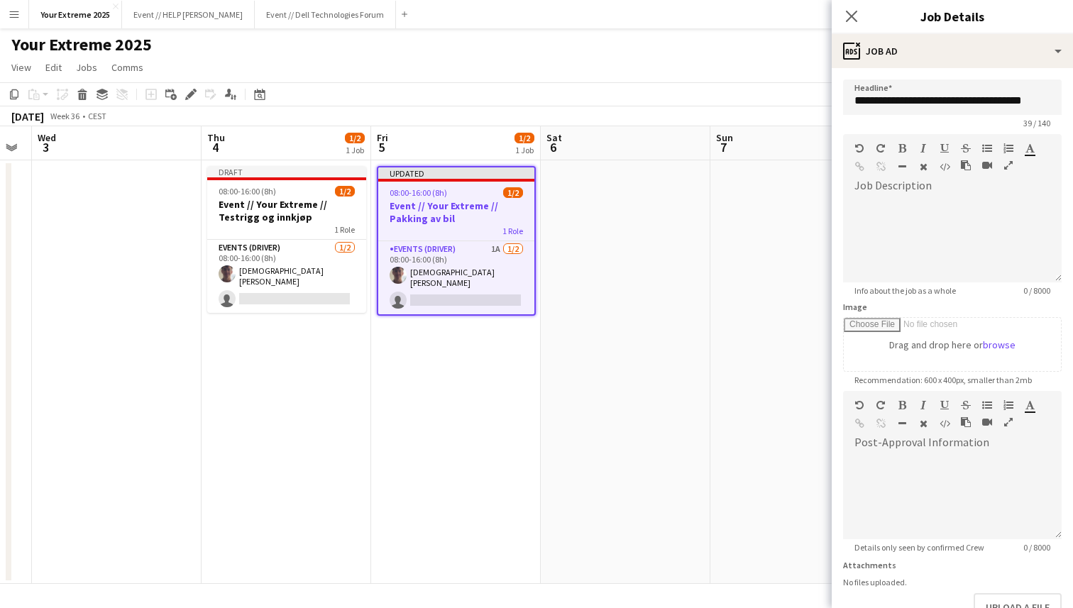
scroll to position [93, 0]
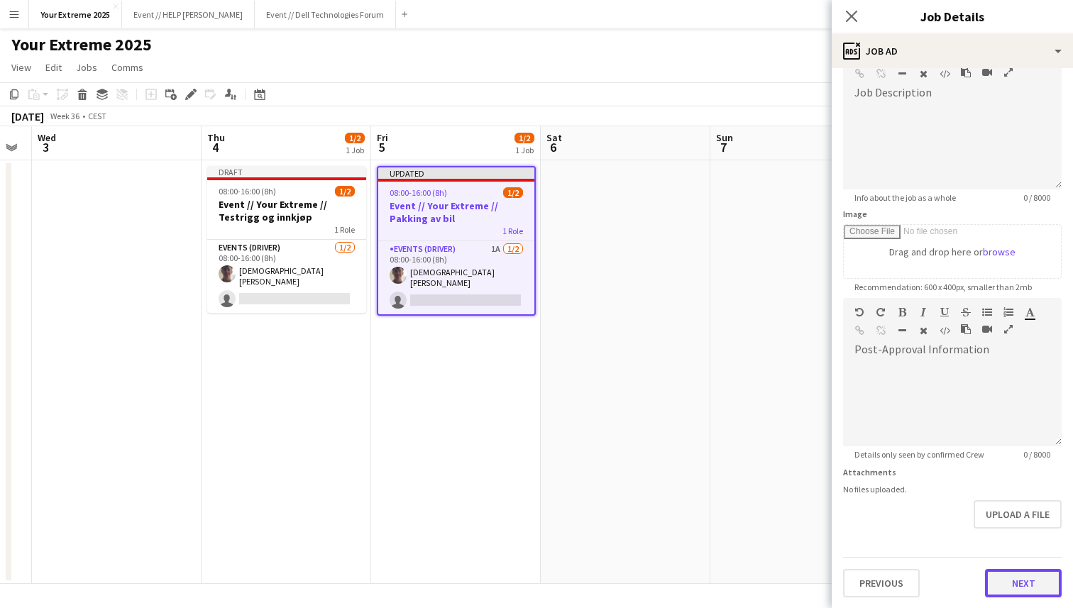
click at [1010, 590] on button "Next" at bounding box center [1023, 583] width 77 height 28
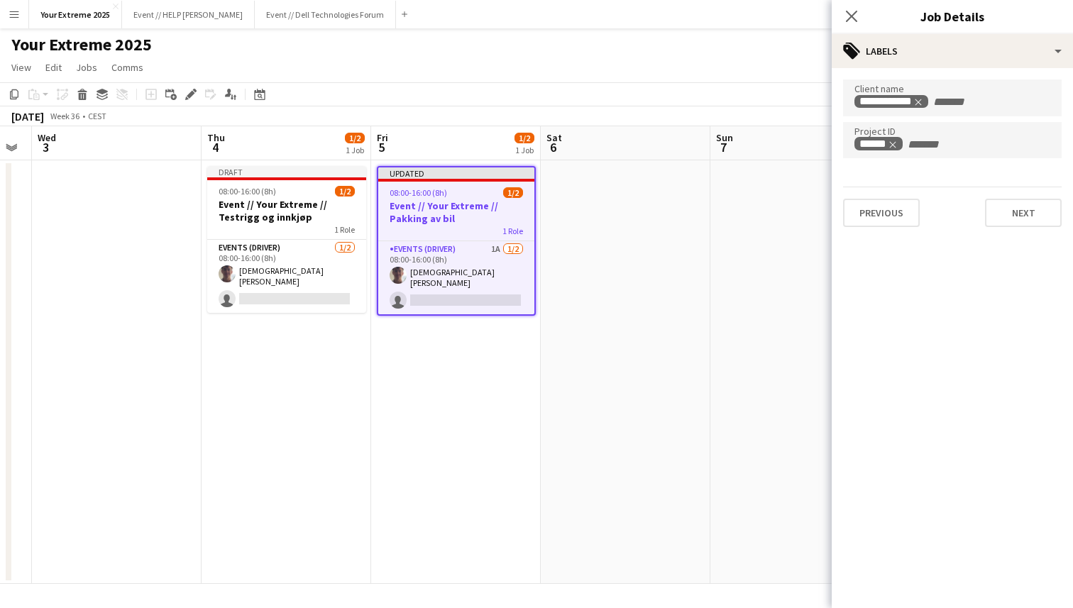
scroll to position [0, 0]
click at [1004, 210] on button "Next" at bounding box center [1023, 213] width 77 height 28
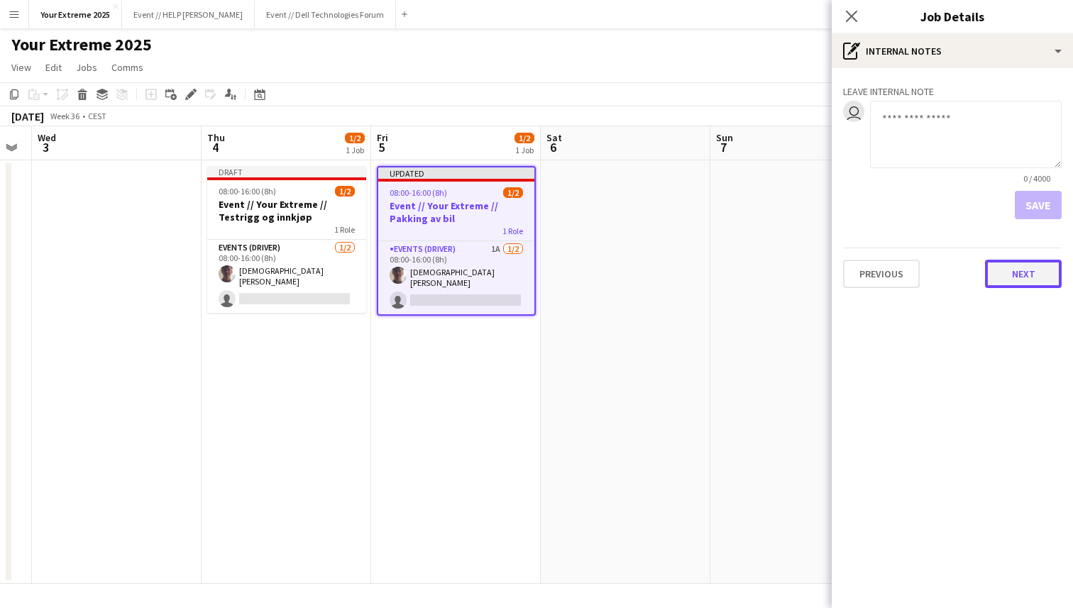
click at [1005, 282] on button "Next" at bounding box center [1023, 274] width 77 height 28
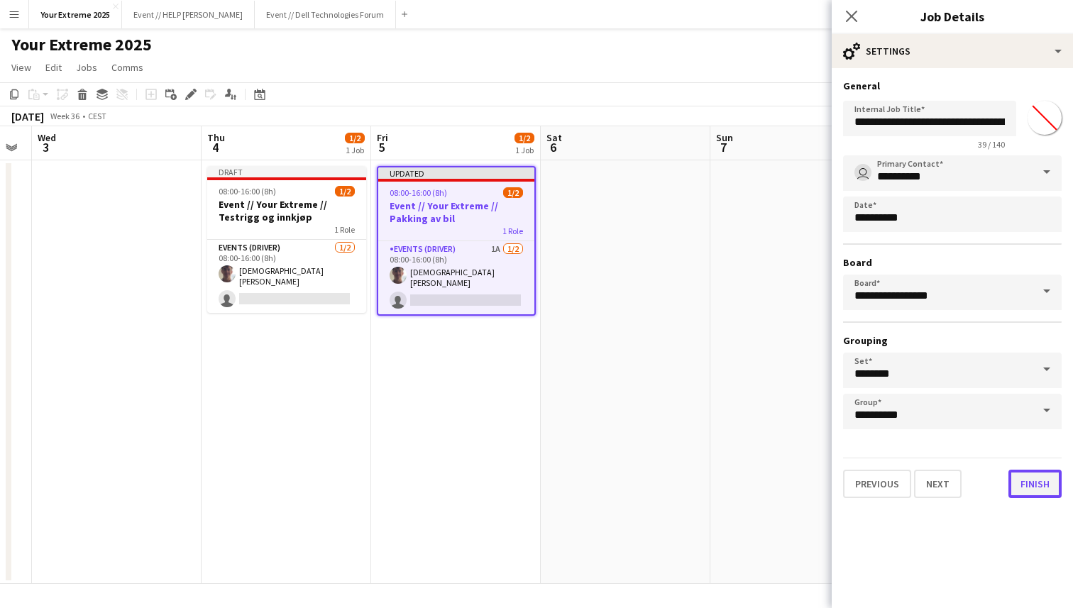
click at [1029, 493] on button "Finish" at bounding box center [1034, 484] width 53 height 28
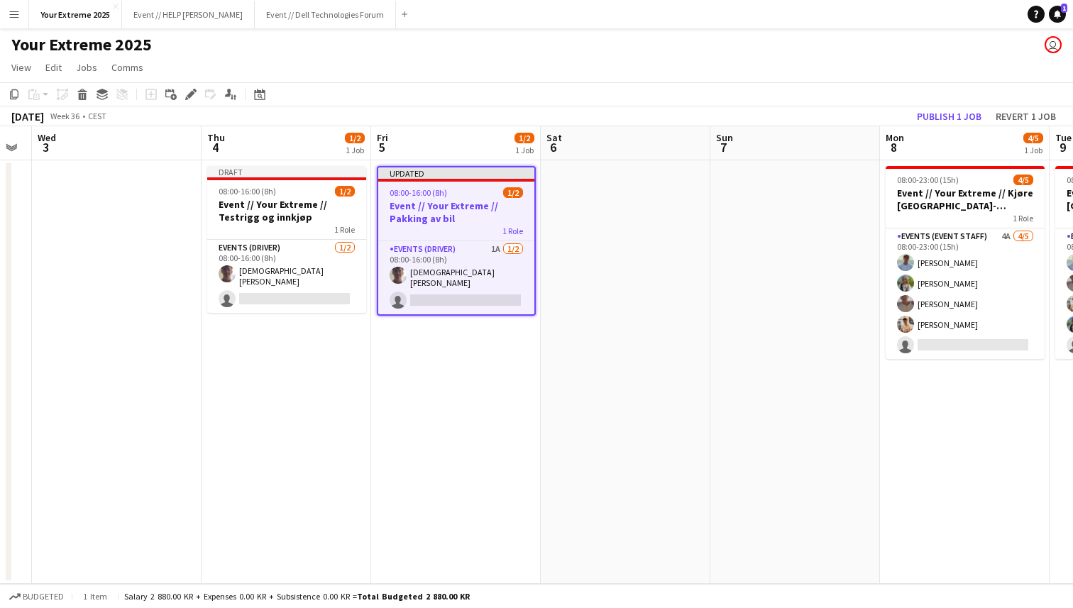
click at [757, 417] on app-date-cell at bounding box center [795, 372] width 170 height 424
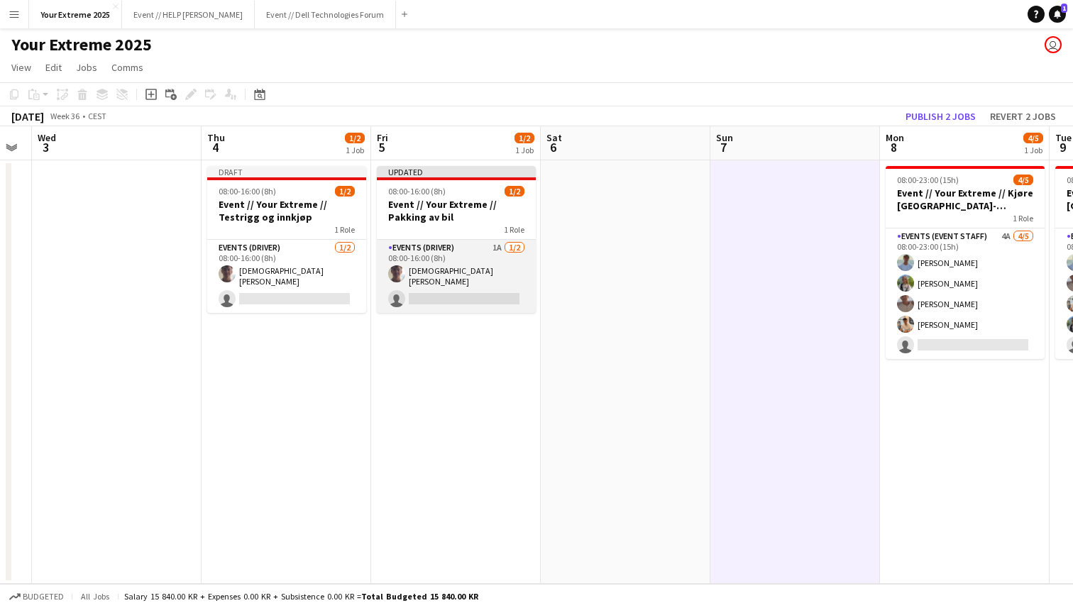
click at [455, 275] on app-card-role "Events (Driver) 1A [DATE] 08:00-16:00 (8h) [PERSON_NAME] single-neutral-actions" at bounding box center [456, 276] width 159 height 73
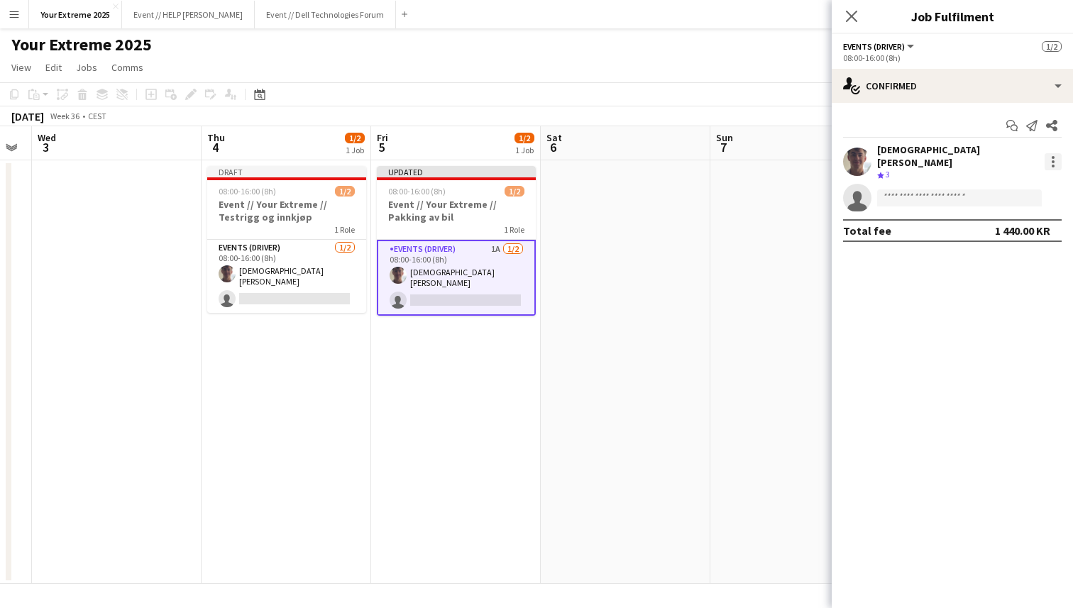
click at [1050, 162] on div at bounding box center [1052, 161] width 17 height 17
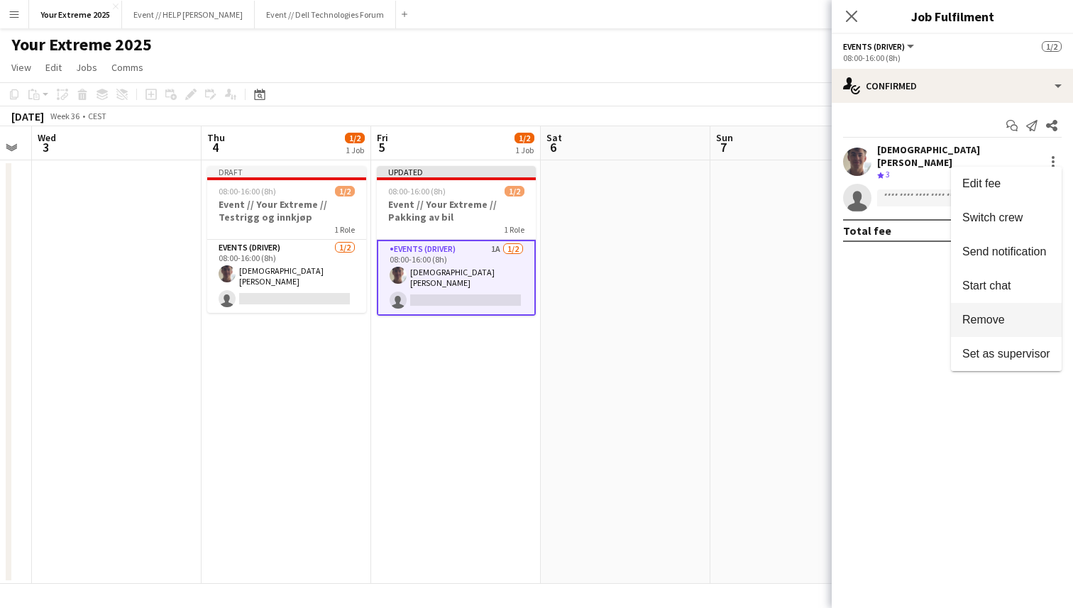
click at [1002, 322] on span "Remove" at bounding box center [983, 320] width 43 height 12
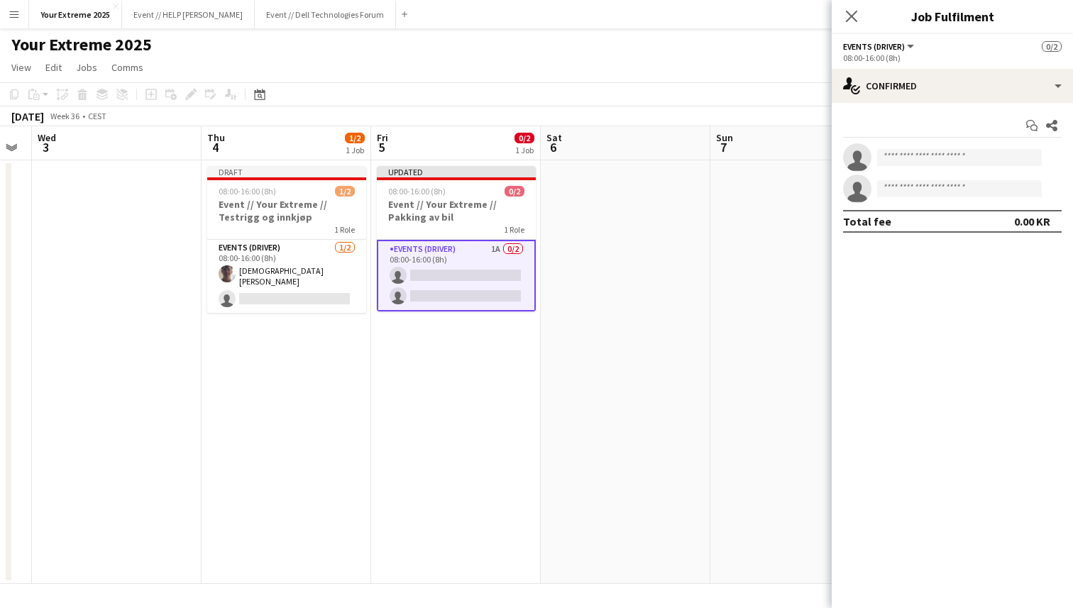
click at [793, 320] on app-date-cell at bounding box center [795, 372] width 170 height 424
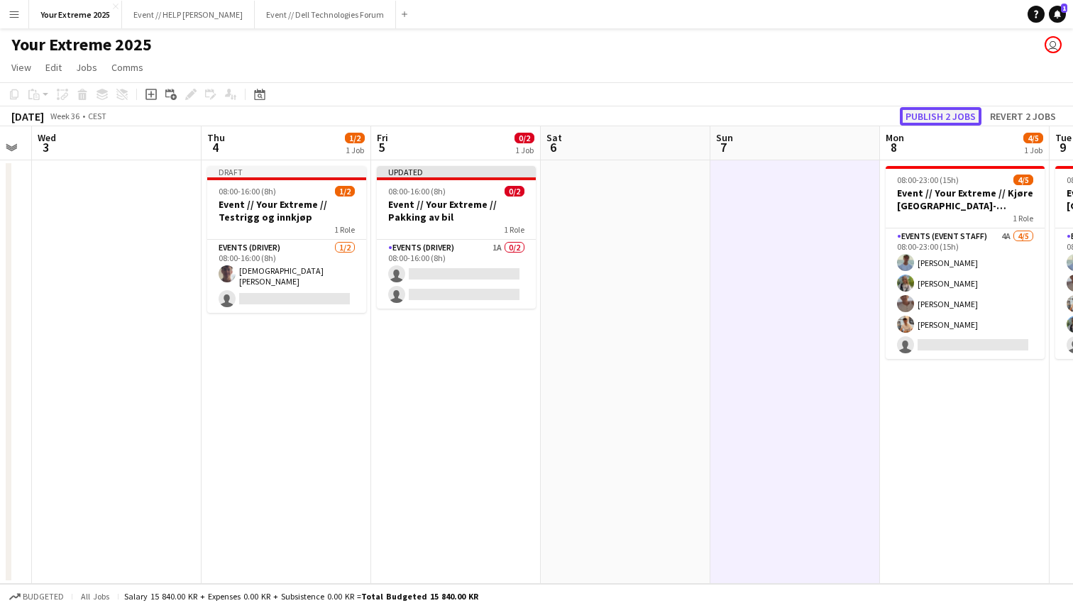
click at [935, 118] on button "Publish 2 jobs" at bounding box center [941, 116] width 82 height 18
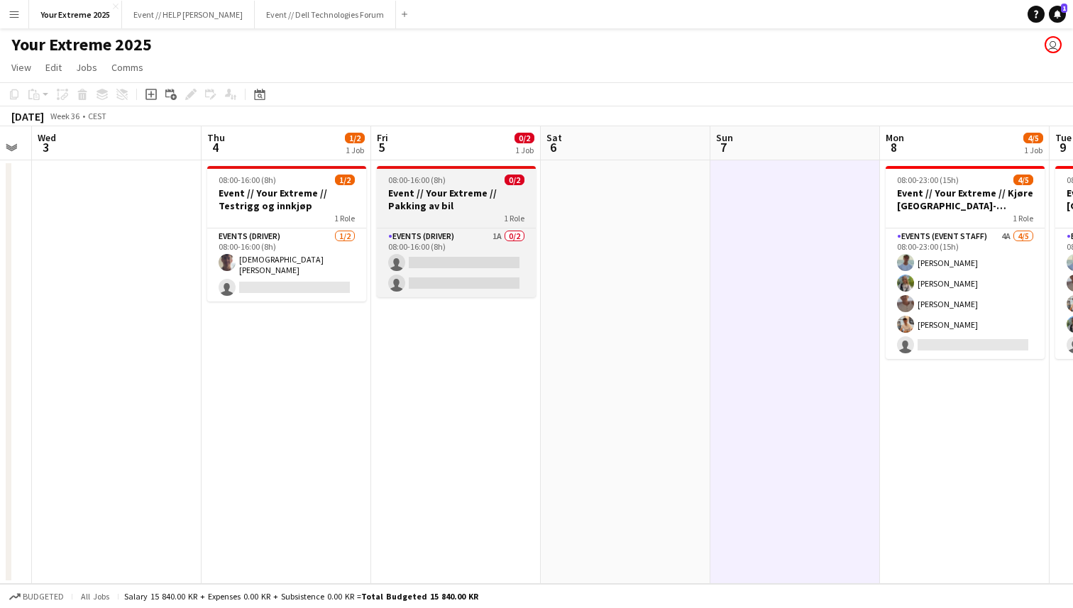
click at [460, 197] on h3 "Event // Your Extreme // Pakking av bil" at bounding box center [456, 200] width 159 height 26
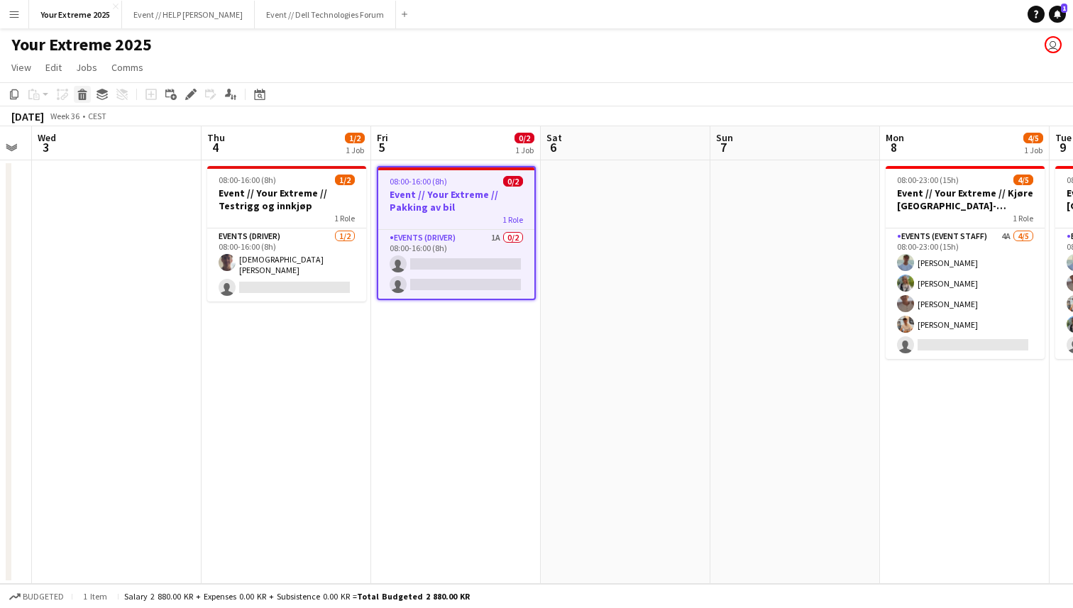
click at [84, 95] on icon at bounding box center [83, 96] width 8 height 7
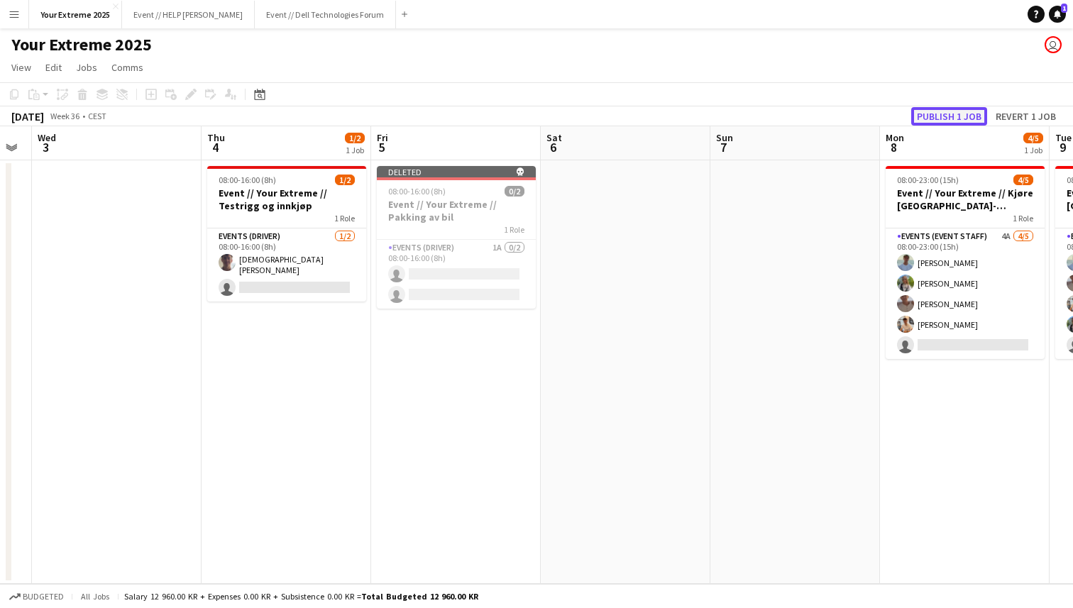
click at [929, 116] on button "Publish 1 job" at bounding box center [949, 116] width 76 height 18
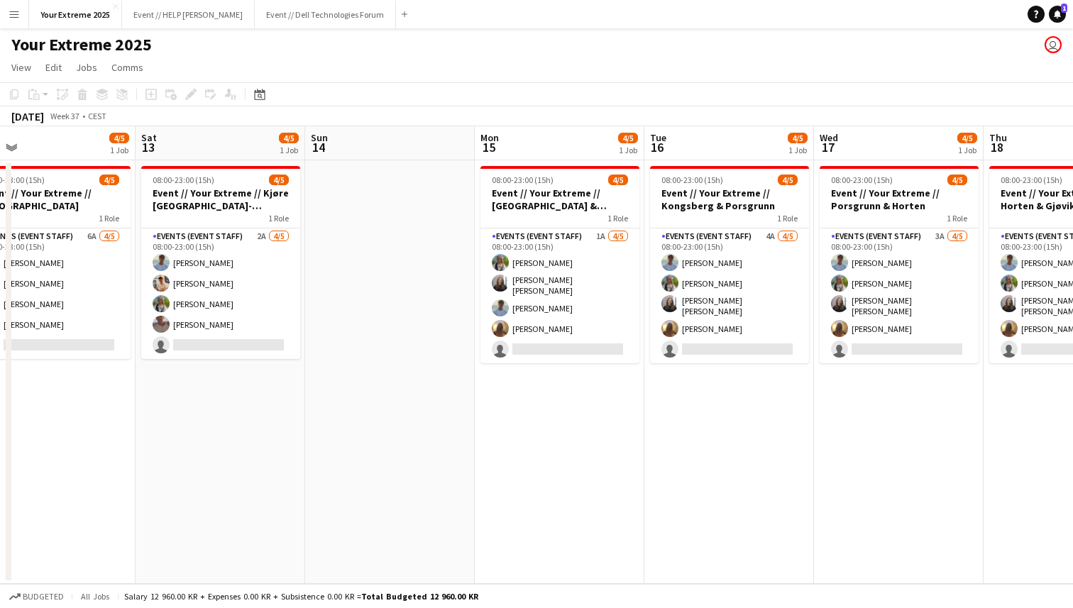
scroll to position [0, 544]
